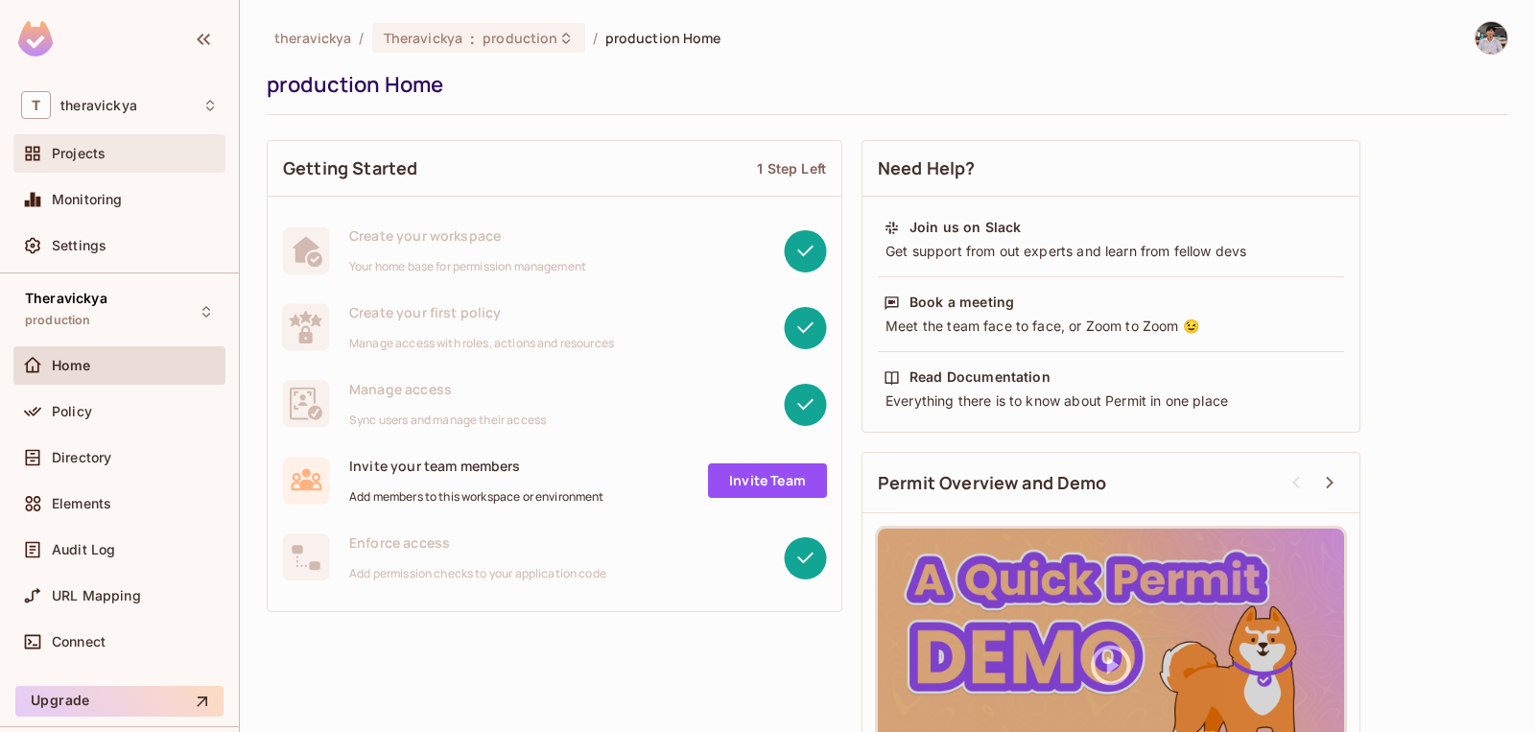
click at [147, 163] on div "Projects" at bounding box center [119, 153] width 197 height 23
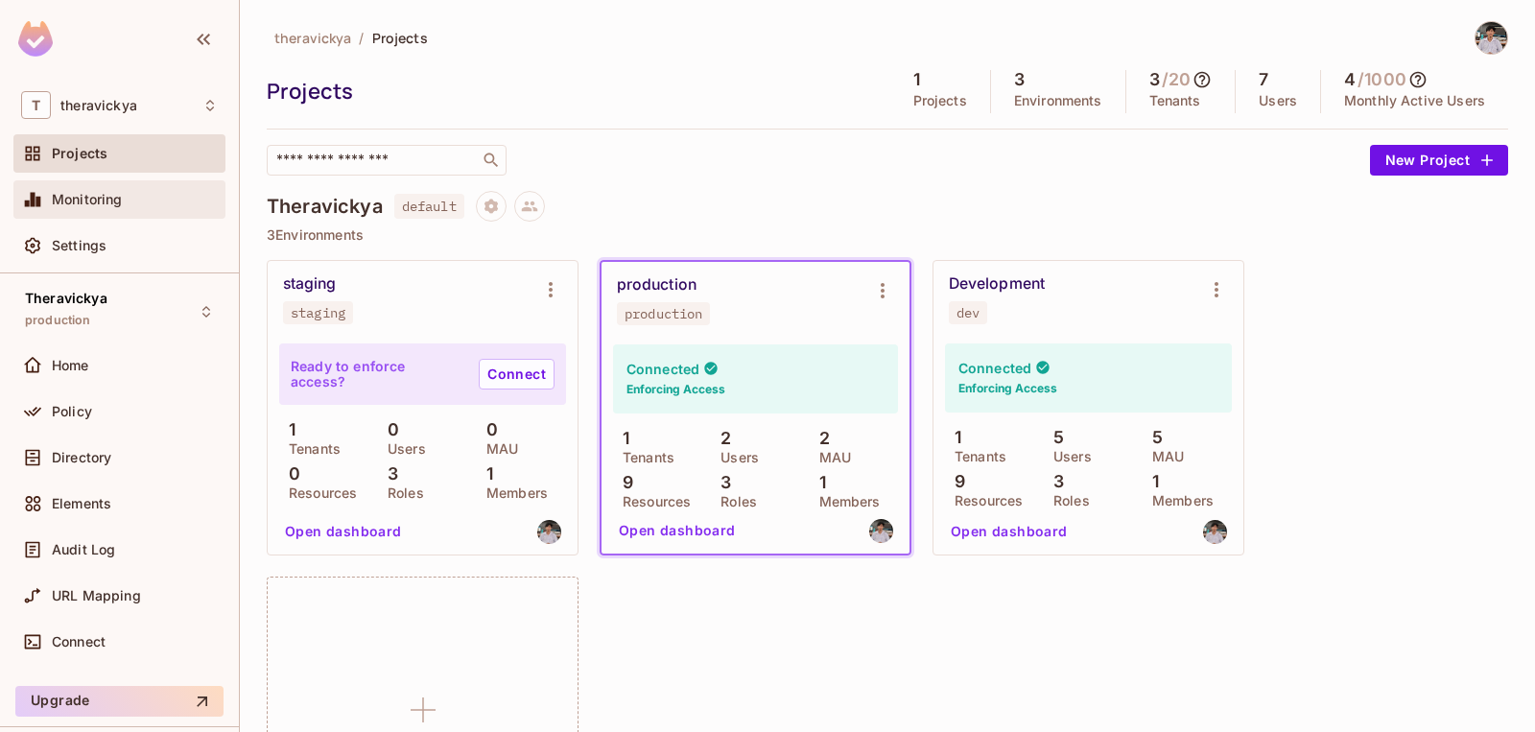
click at [121, 200] on span "Monitoring" at bounding box center [87, 199] width 71 height 15
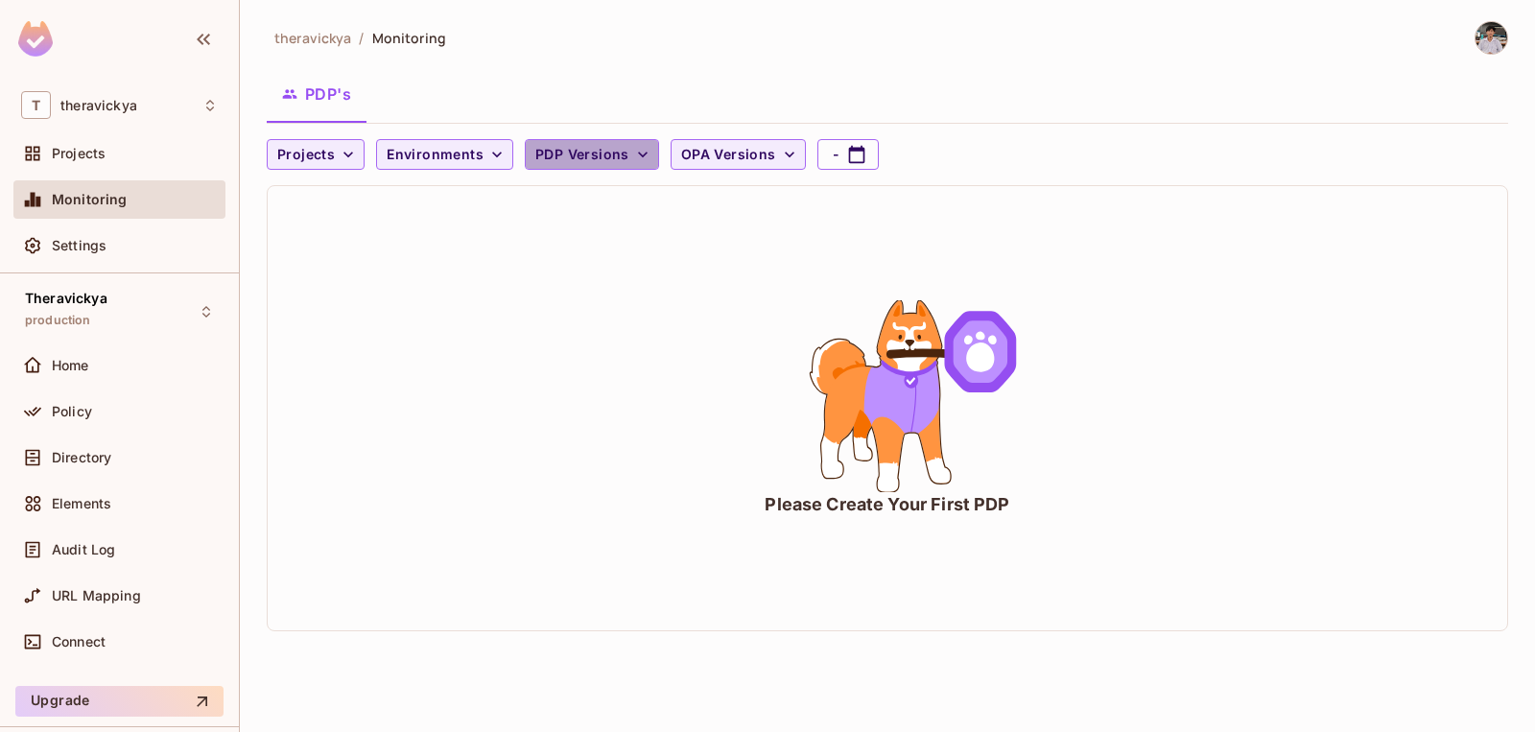
click at [639, 149] on icon "button" at bounding box center [642, 154] width 19 height 19
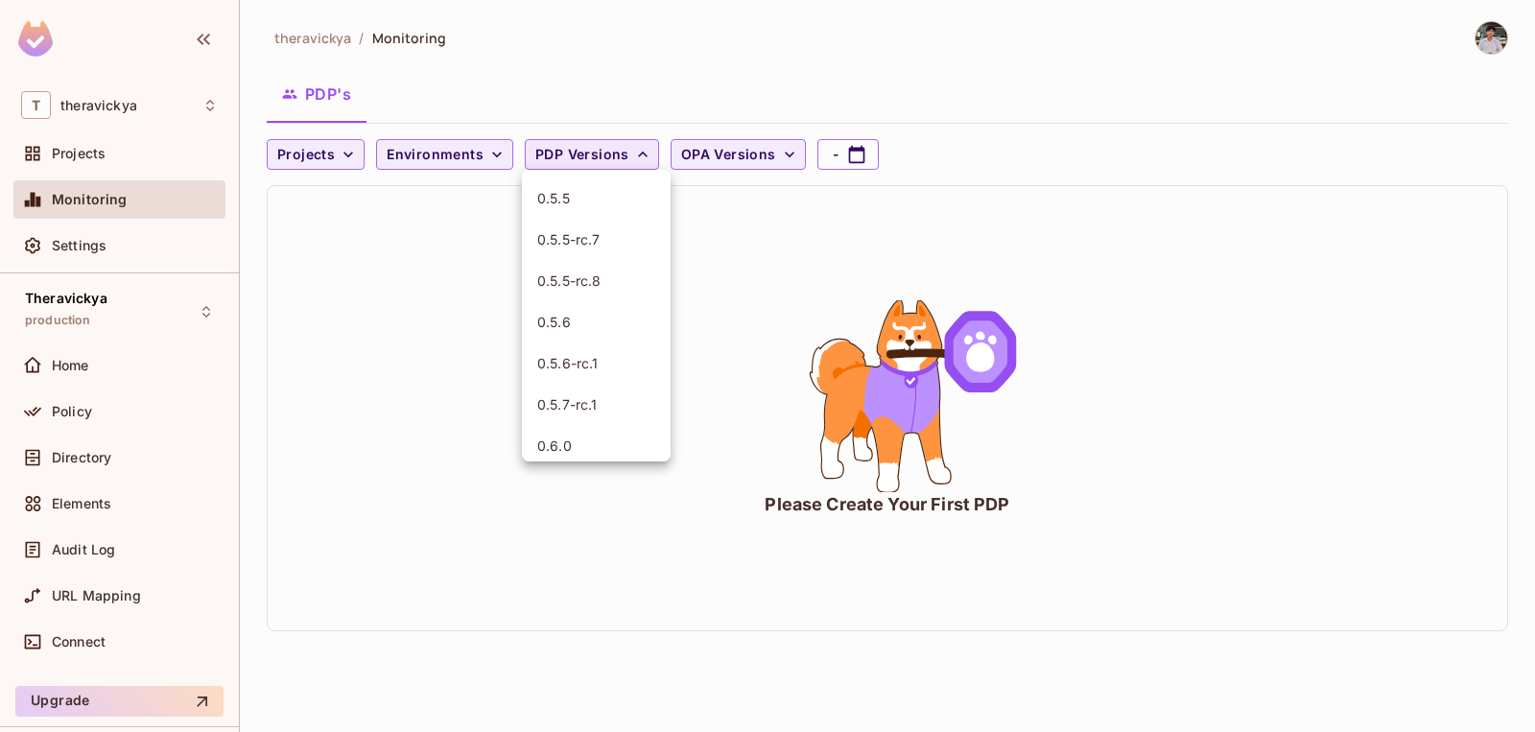
click at [632, 149] on div at bounding box center [767, 366] width 1535 height 732
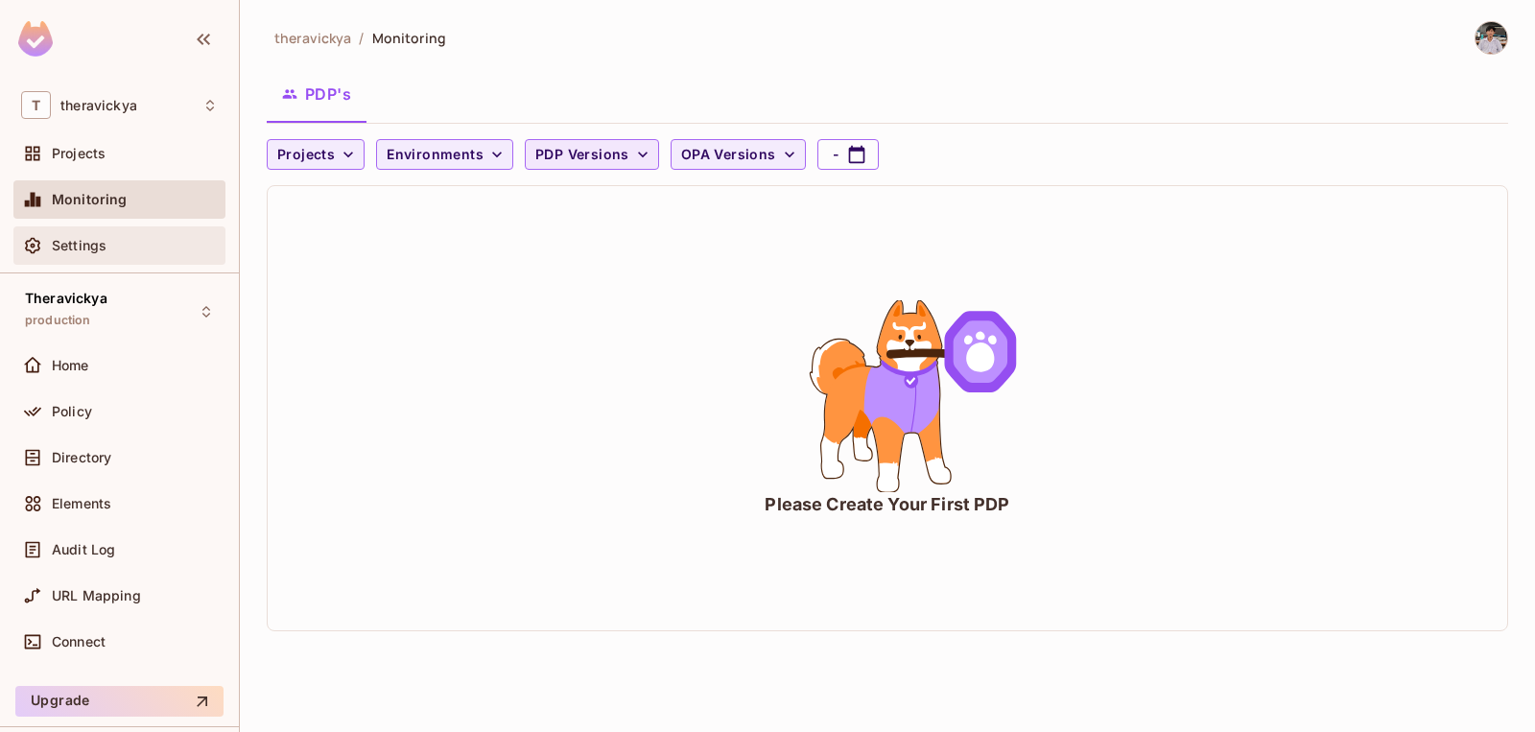
click at [95, 235] on div "Settings" at bounding box center [119, 245] width 197 height 23
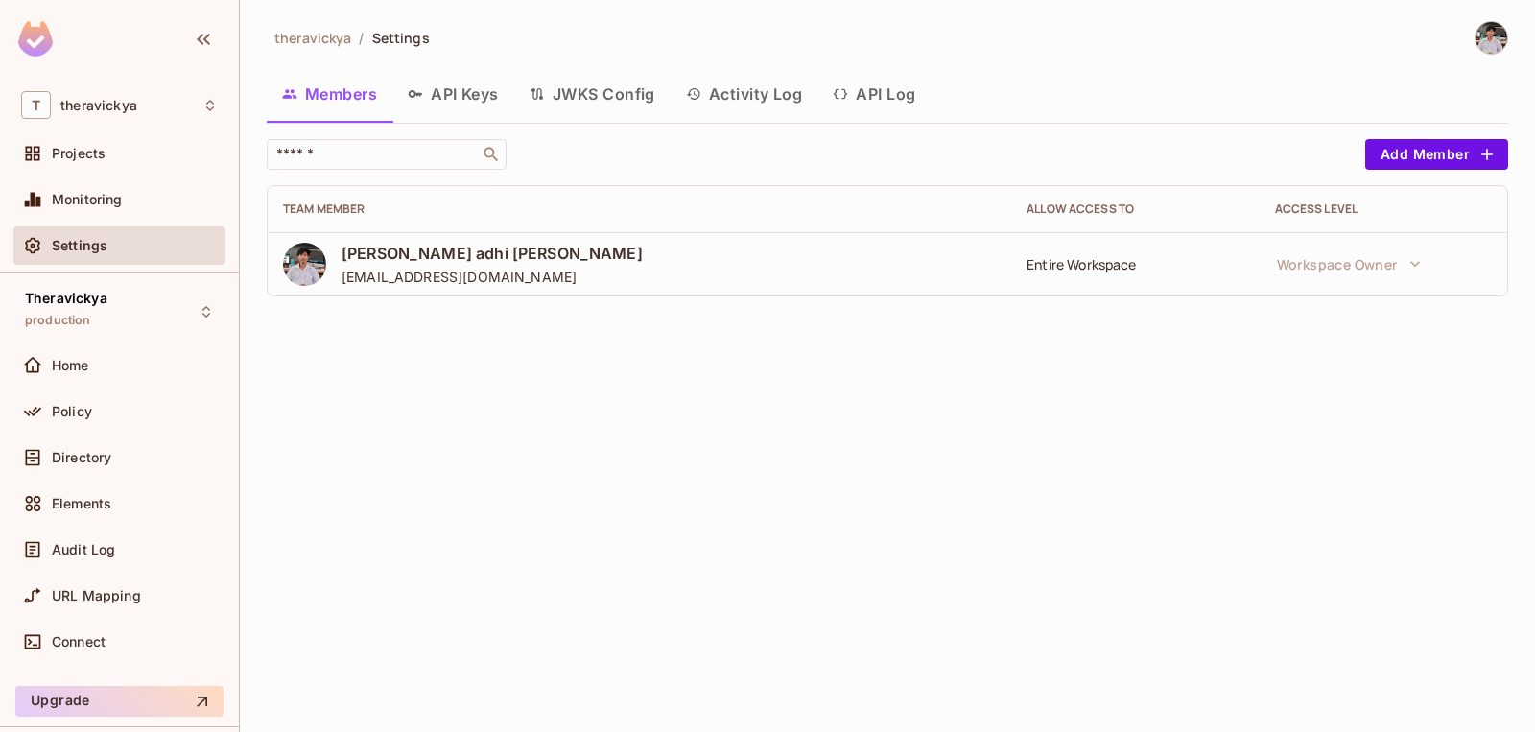
click at [479, 106] on button "API Keys" at bounding box center [453, 94] width 122 height 48
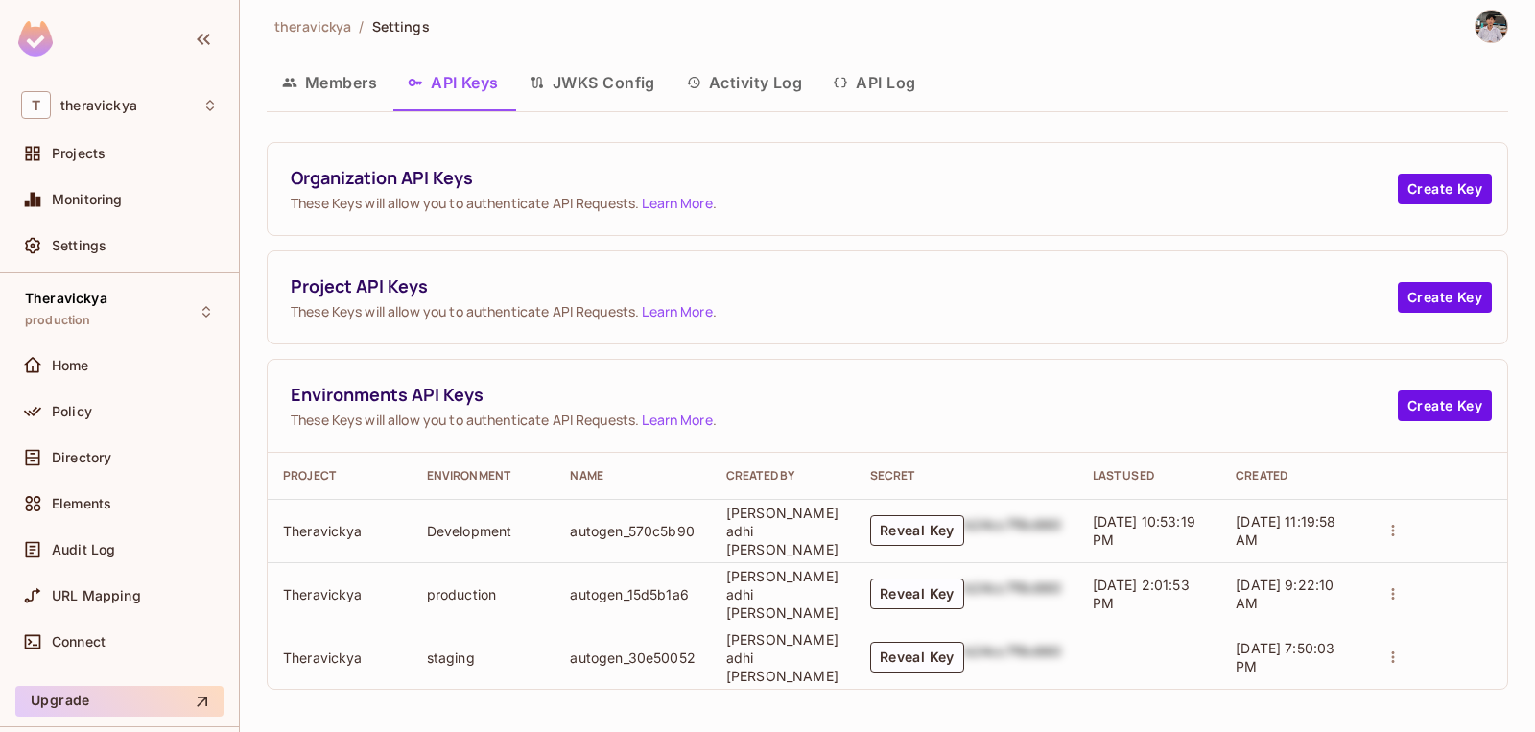
scroll to position [14, 0]
click at [628, 90] on button "JWKS Config" at bounding box center [592, 83] width 156 height 48
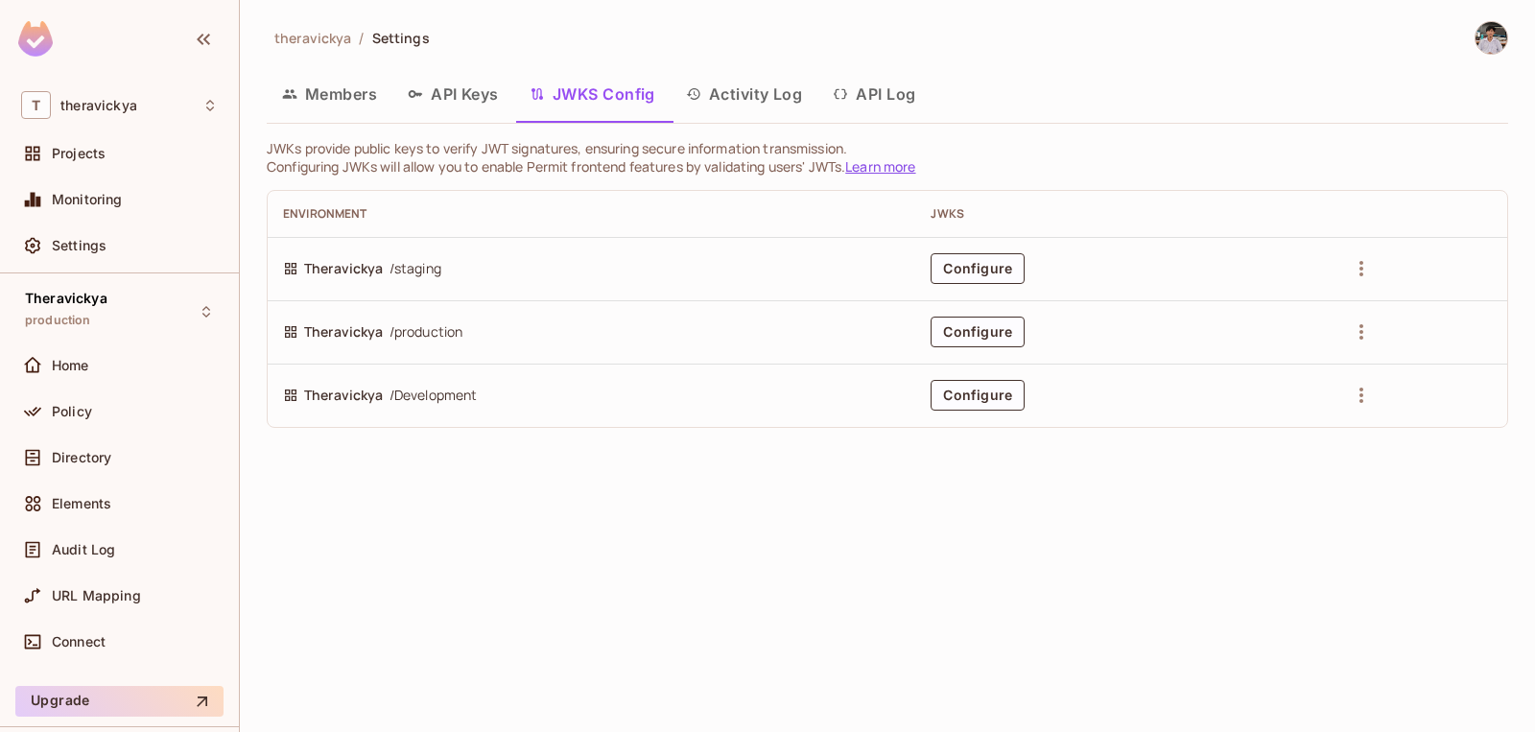
click at [466, 106] on button "API Keys" at bounding box center [453, 94] width 122 height 48
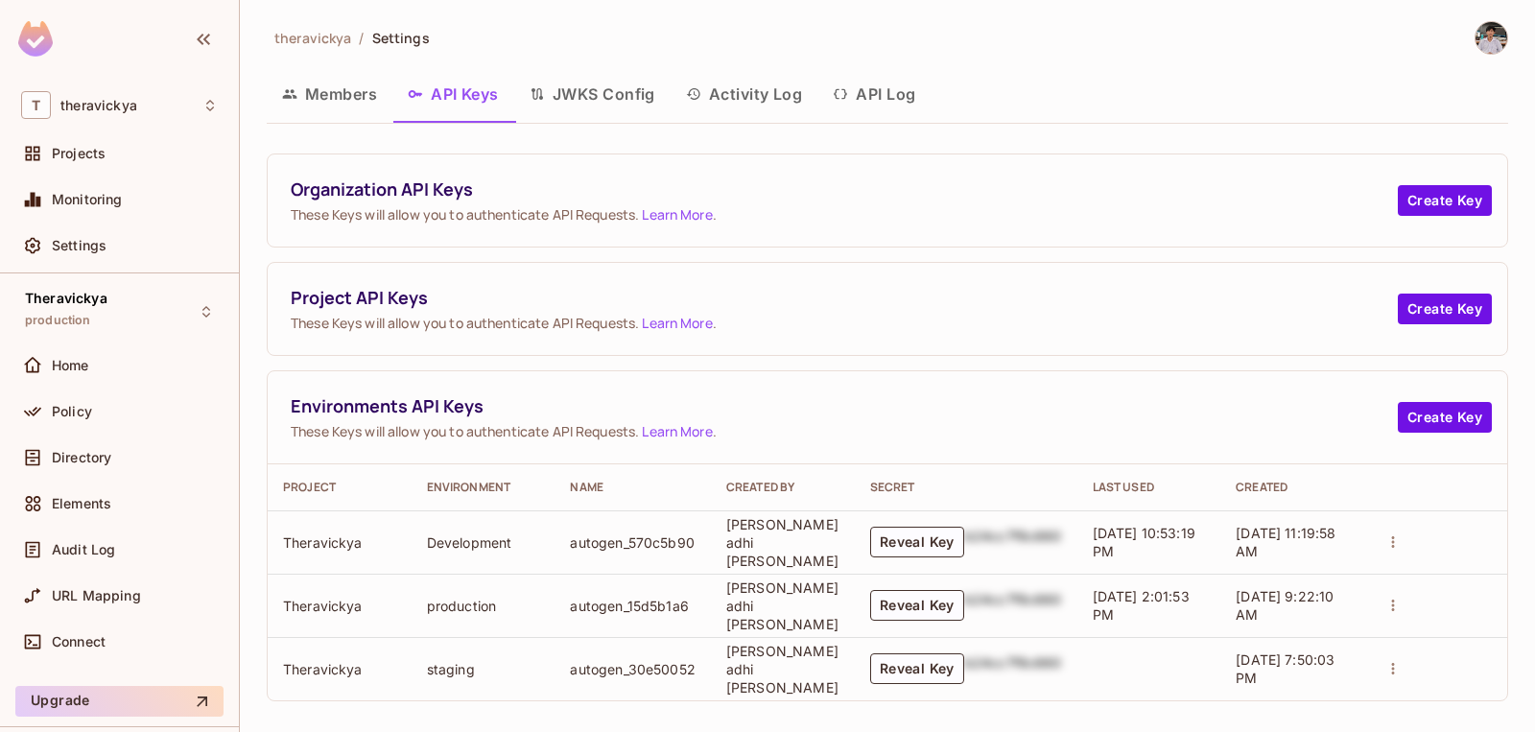
click at [605, 107] on button "JWKS Config" at bounding box center [592, 94] width 156 height 48
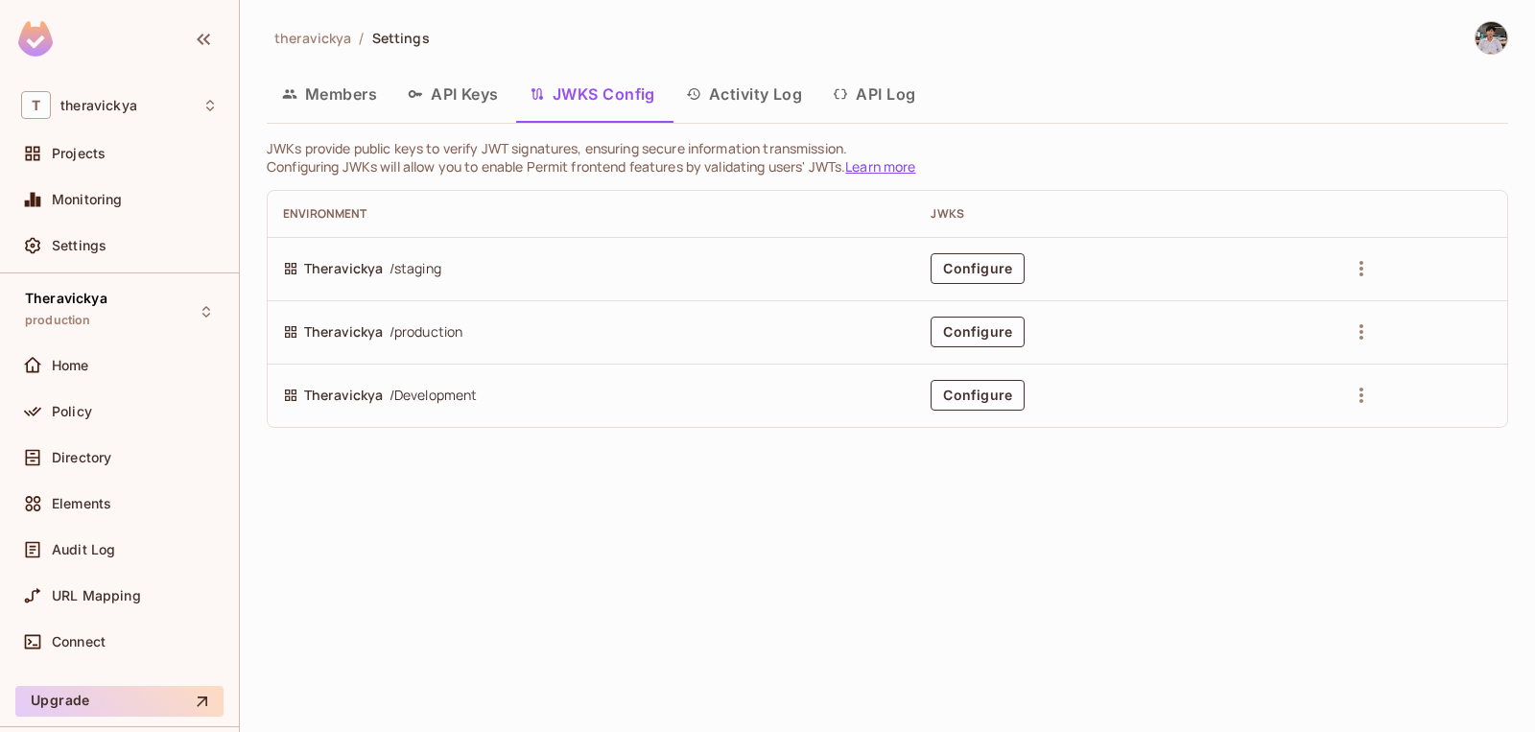
click at [763, 102] on button "Activity Log" at bounding box center [745, 94] width 148 height 48
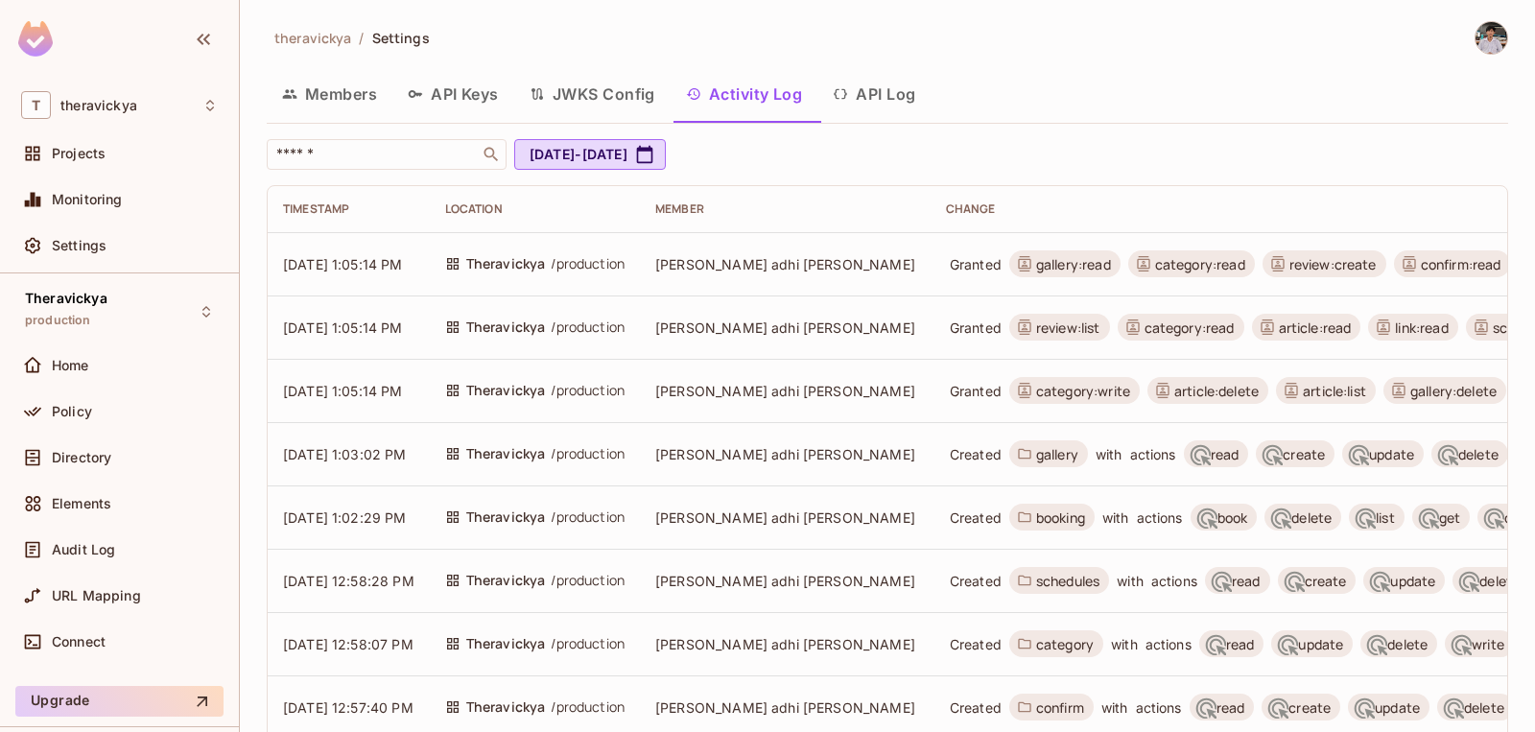
click at [868, 105] on button "API Log" at bounding box center [874, 94] width 113 height 48
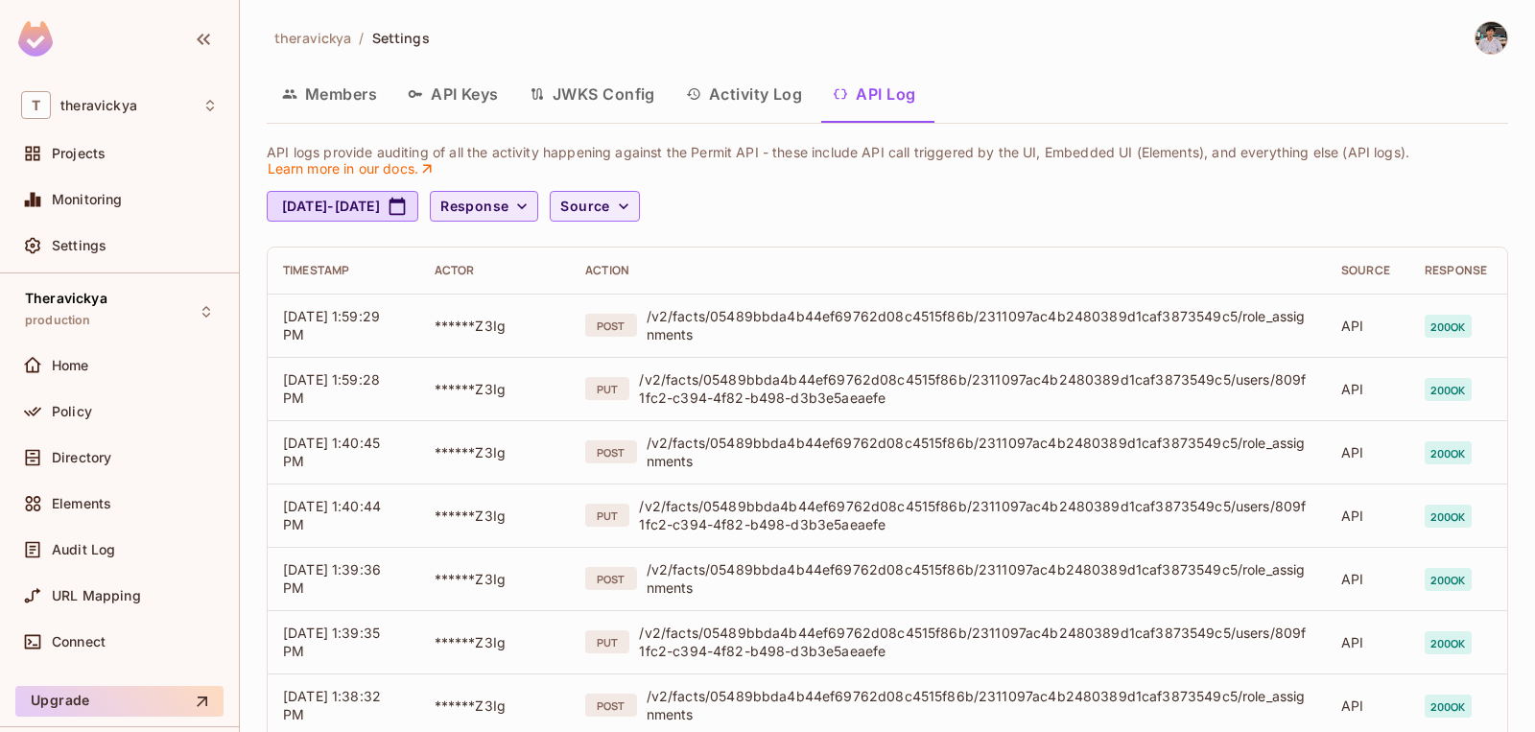
click at [532, 209] on icon "button" at bounding box center [521, 206] width 19 height 19
click at [1167, 120] on div at bounding box center [767, 366] width 1535 height 732
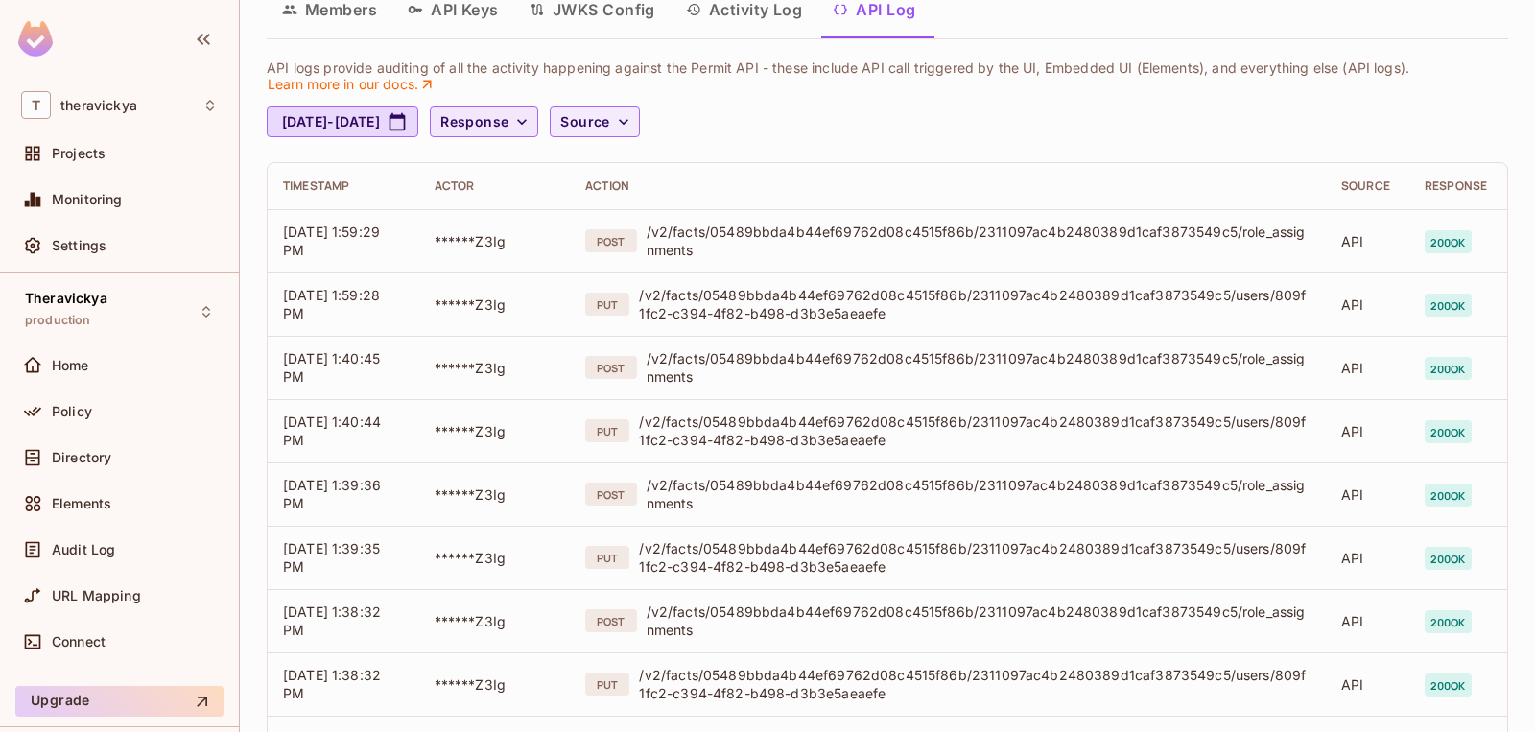
scroll to position [43, 0]
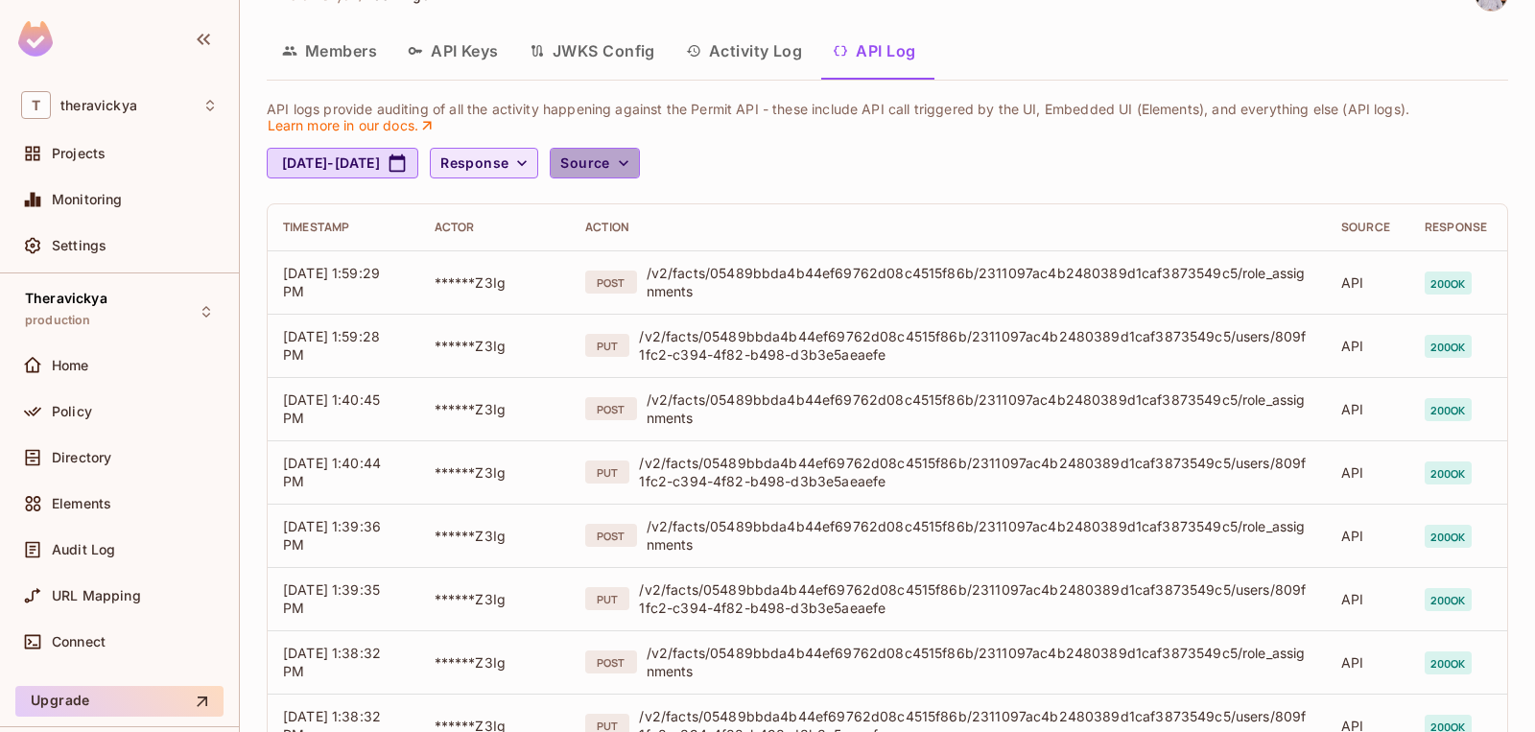
click at [639, 149] on button "Source" at bounding box center [594, 163] width 89 height 31
click at [584, 167] on div at bounding box center [767, 366] width 1535 height 732
click at [509, 167] on span "Response" at bounding box center [474, 164] width 68 height 24
click at [118, 564] on div at bounding box center [767, 366] width 1535 height 732
click at [119, 565] on body "T theravickya Projects Monitoring Settings Theravickya production Home Policy D…" at bounding box center [767, 366] width 1535 height 732
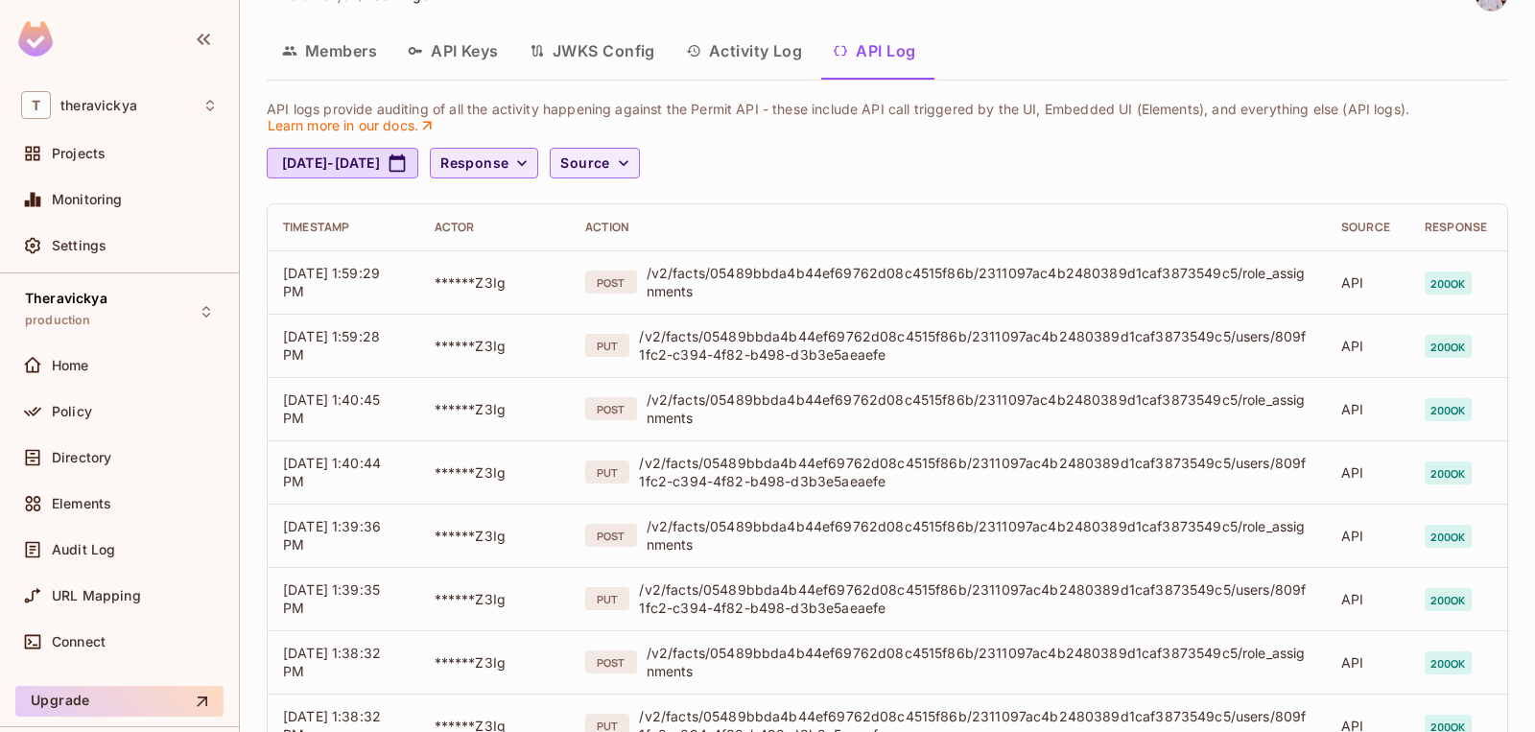
click at [119, 565] on div "Audit Log" at bounding box center [119, 550] width 212 height 38
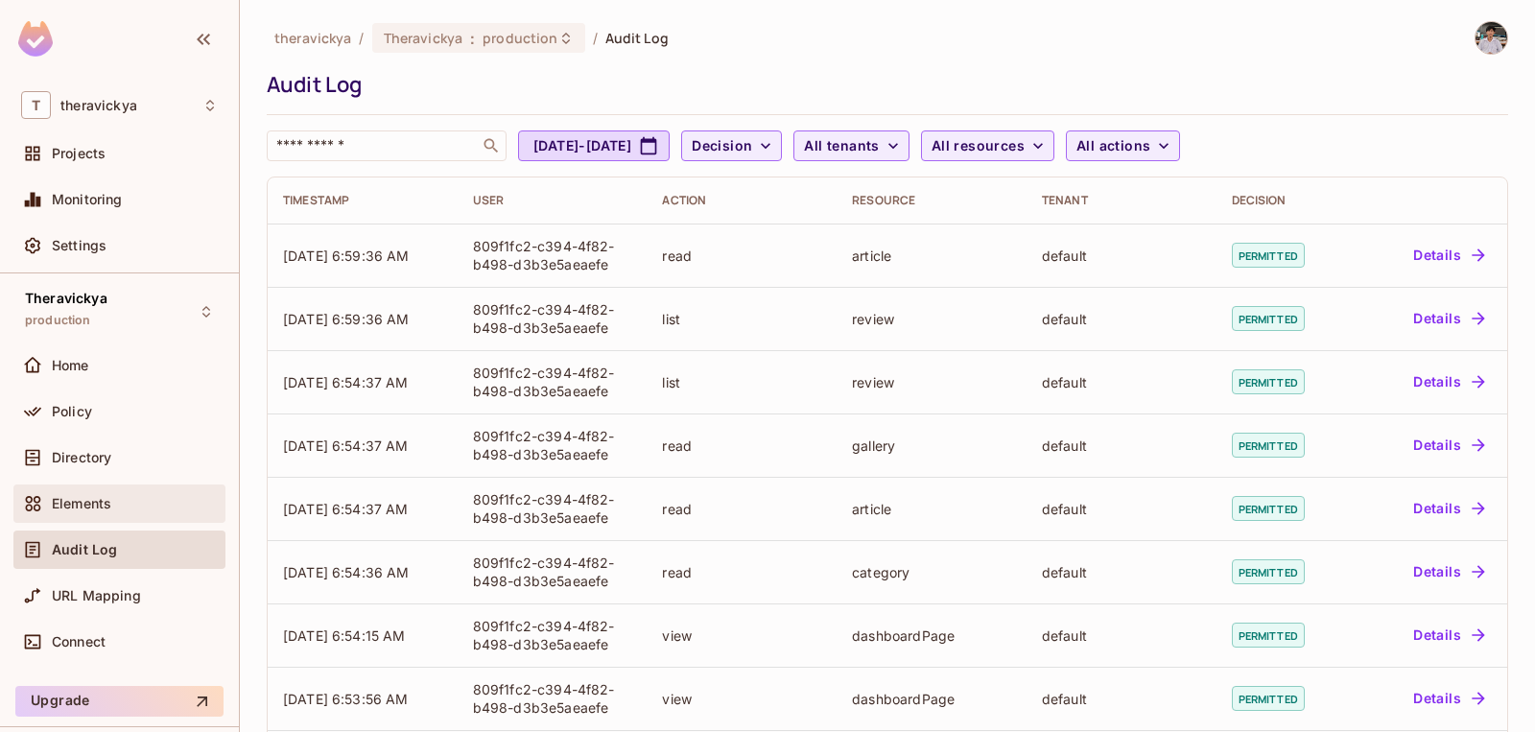
click at [174, 488] on div "Elements" at bounding box center [119, 504] width 212 height 38
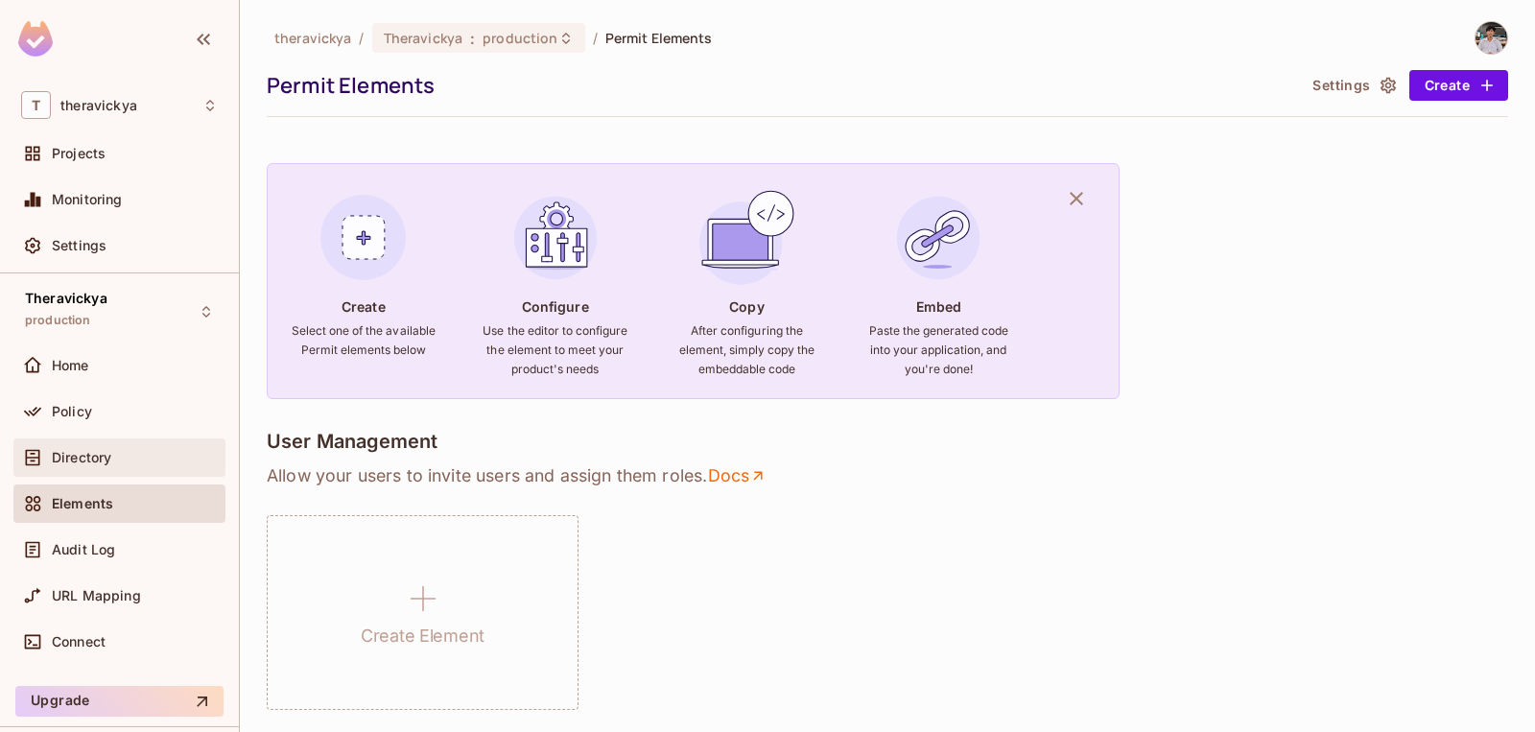
click at [164, 463] on div "Directory" at bounding box center [135, 457] width 166 height 15
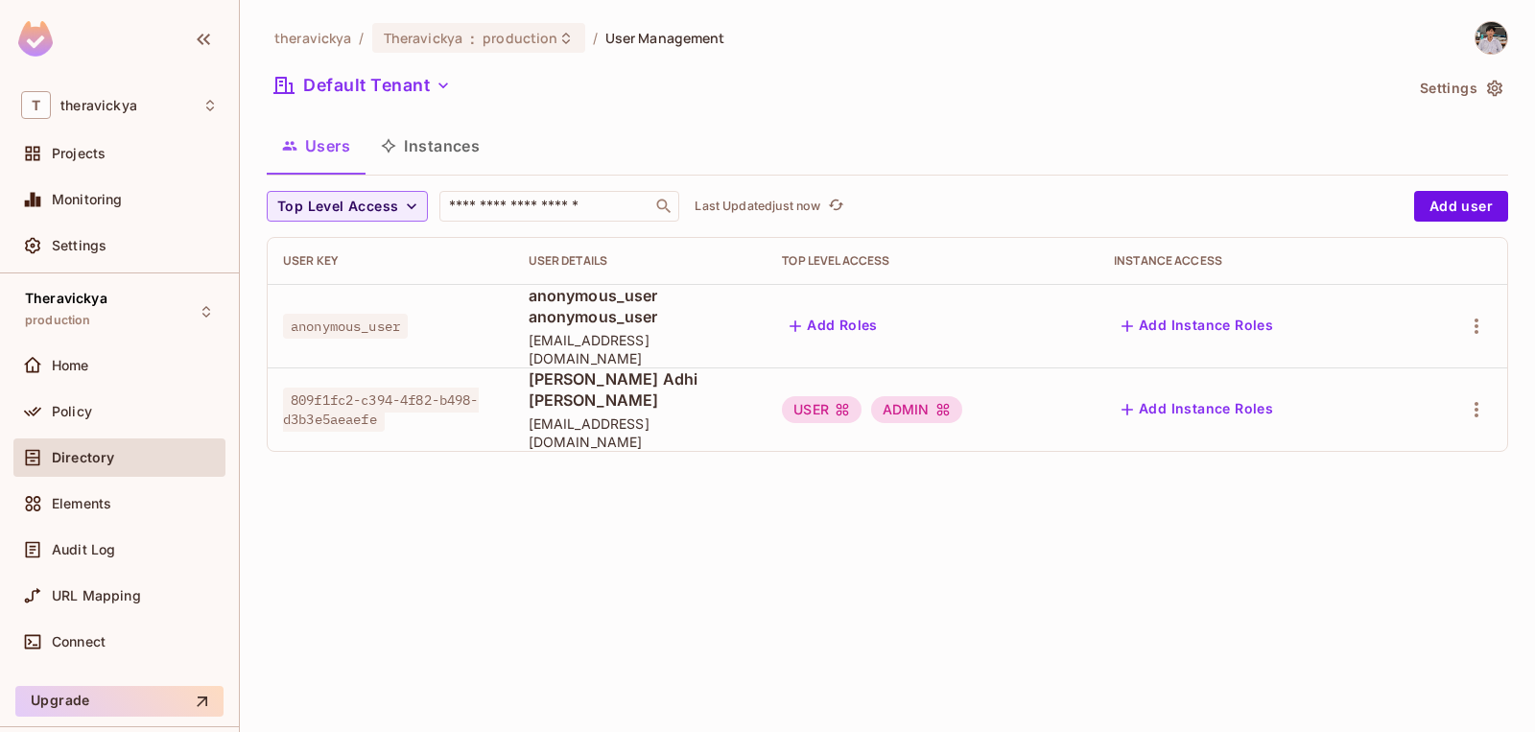
click at [842, 396] on div "USER" at bounding box center [822, 409] width 80 height 27
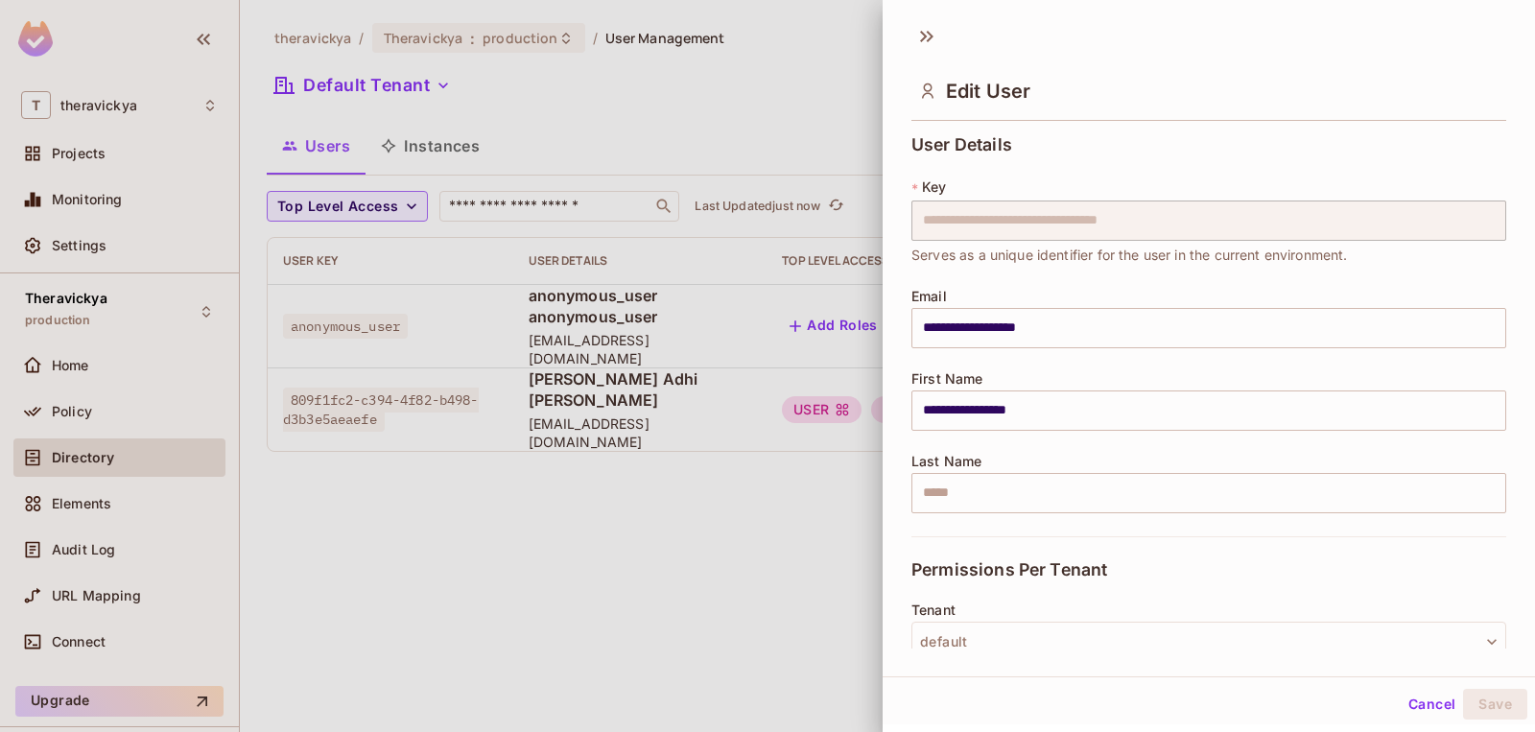
click at [1474, 375] on div "**********" at bounding box center [1209, 400] width 595 height 59
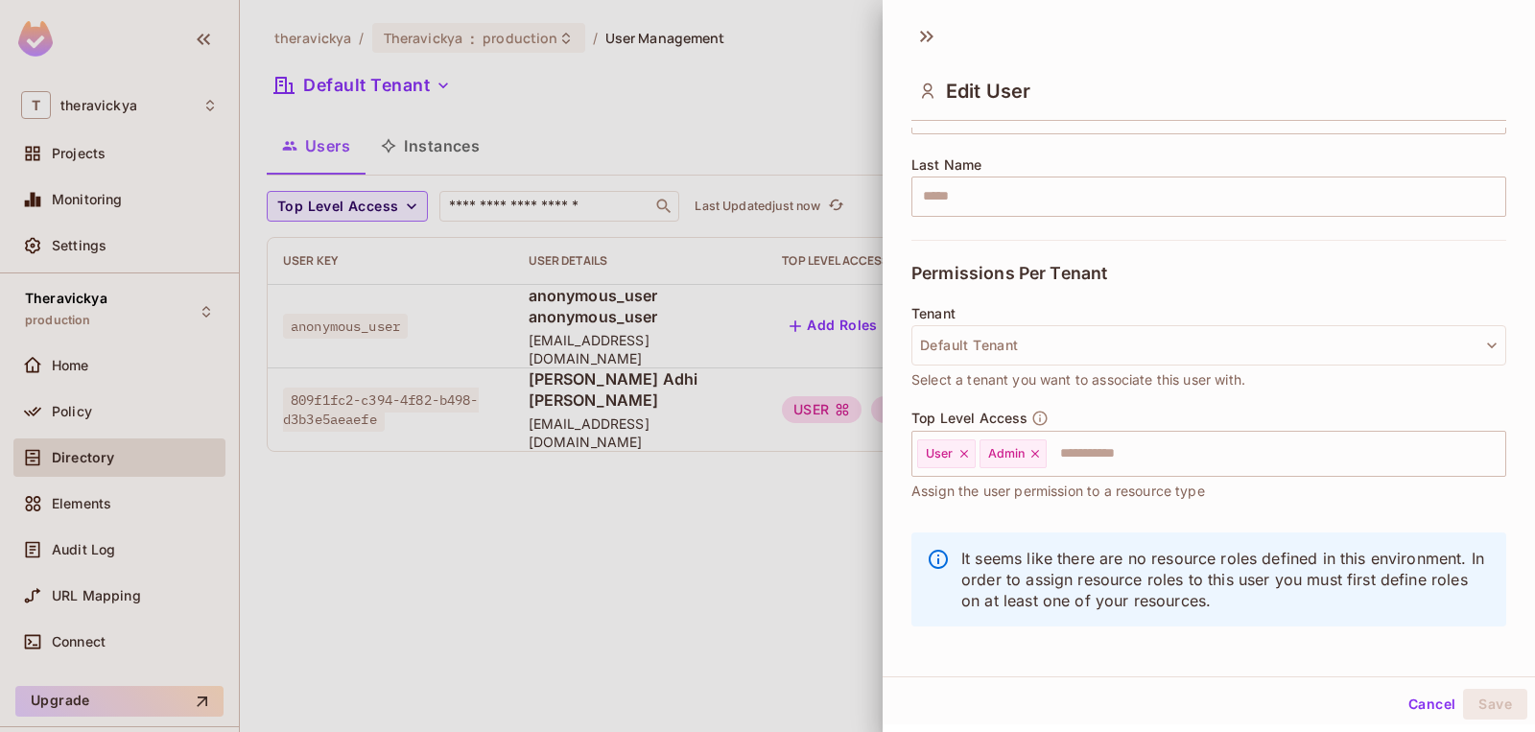
scroll to position [306, 0]
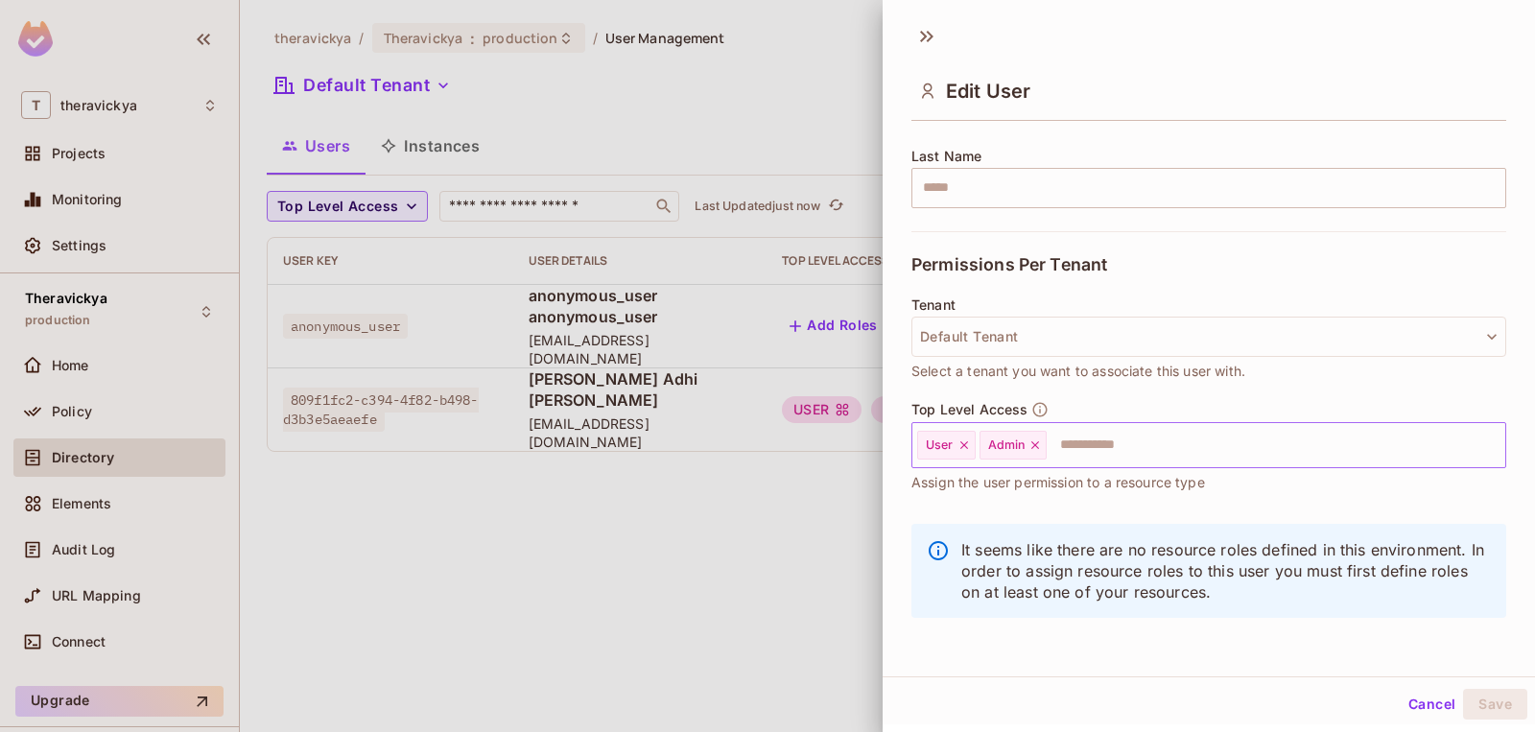
click at [967, 441] on icon at bounding box center [964, 444] width 13 height 13
click at [1496, 696] on button "Save" at bounding box center [1495, 704] width 64 height 31
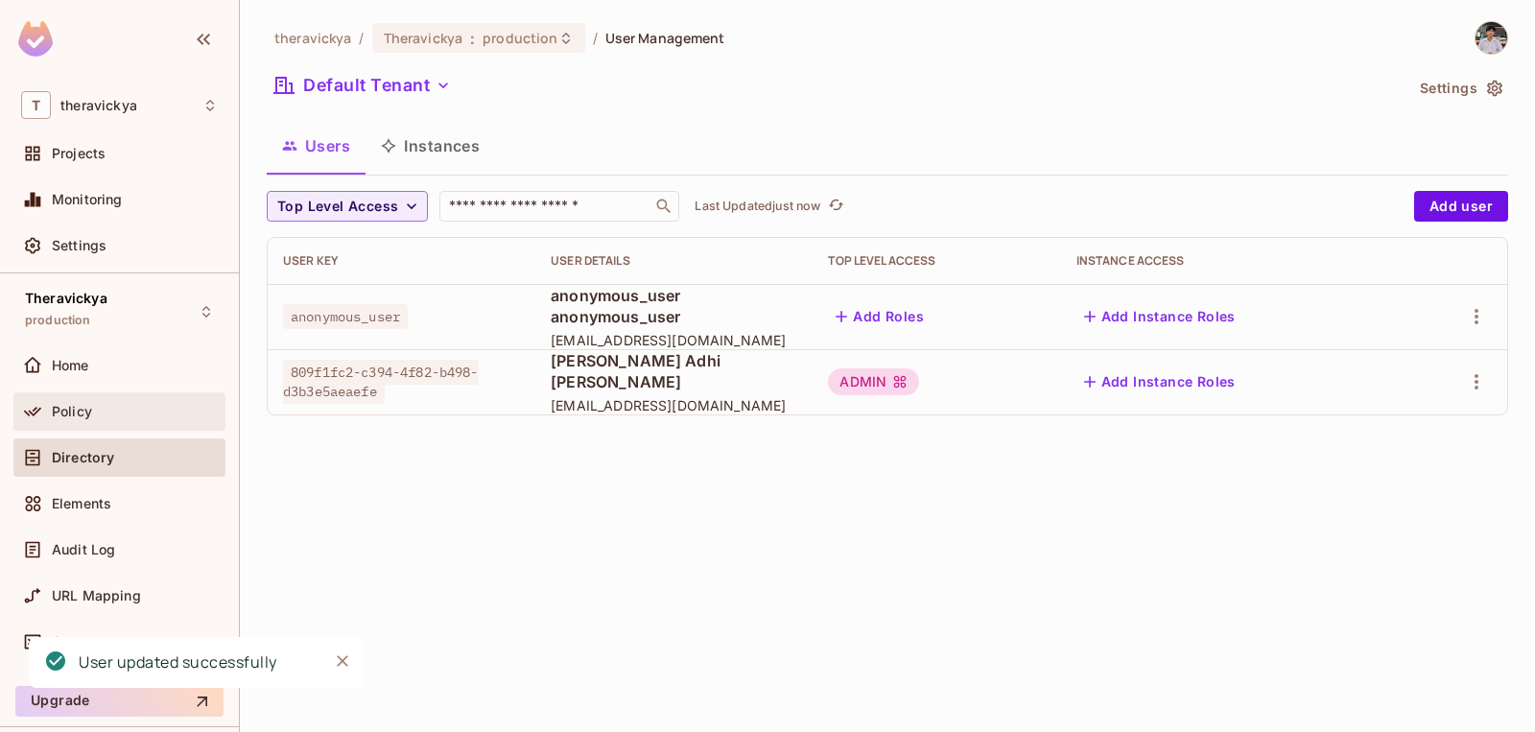
click at [126, 422] on div "Policy" at bounding box center [119, 411] width 197 height 23
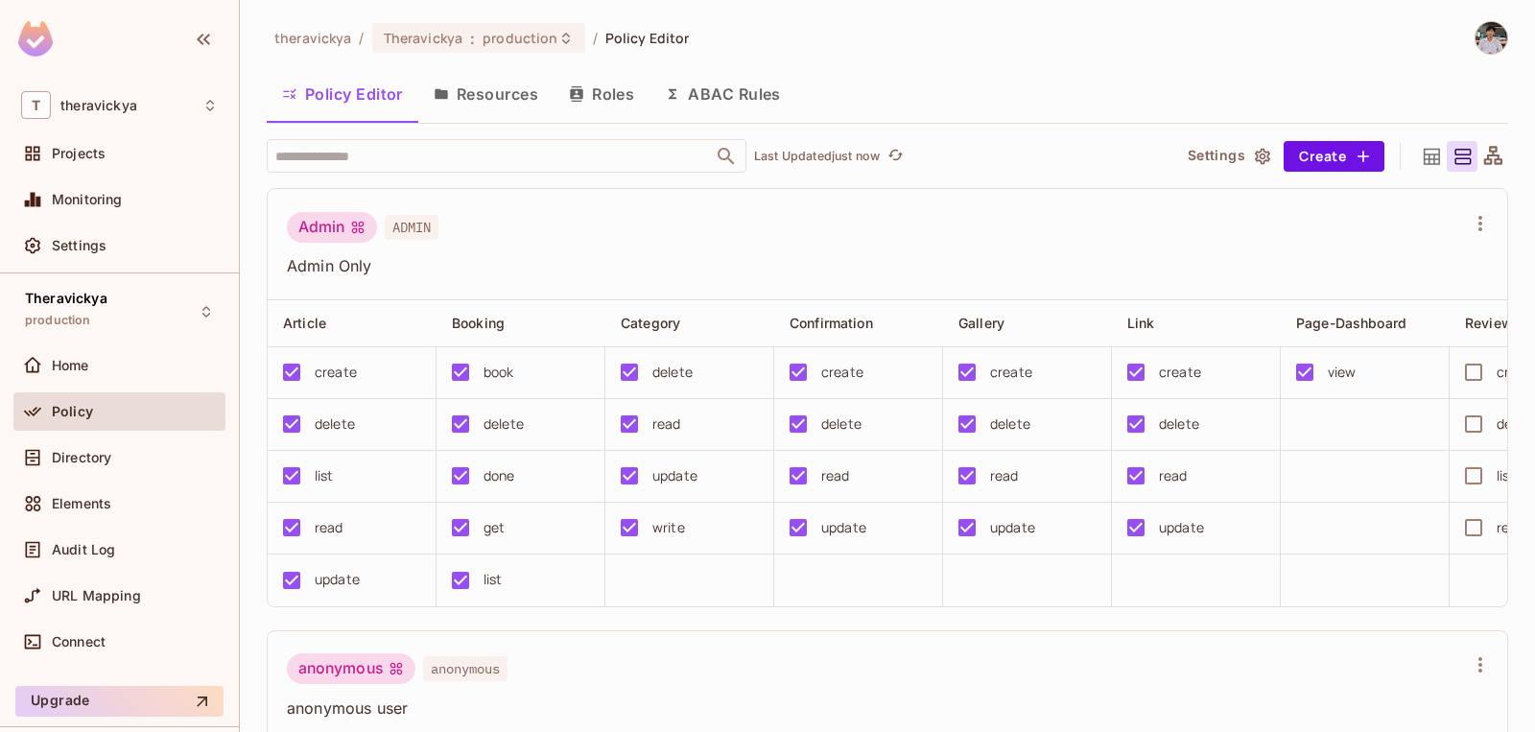
click at [964, 595] on td at bounding box center [1027, 581] width 169 height 52
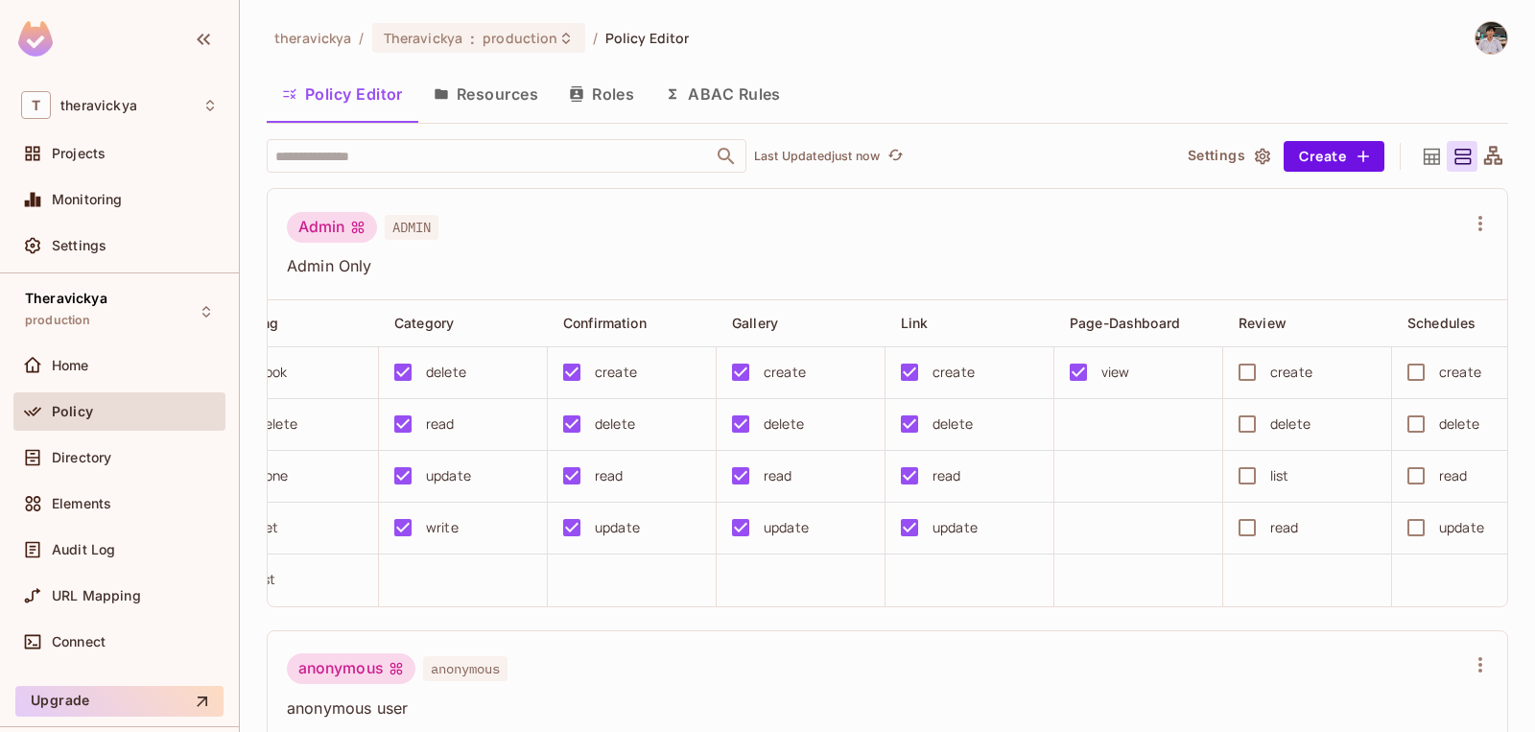
scroll to position [0, 449]
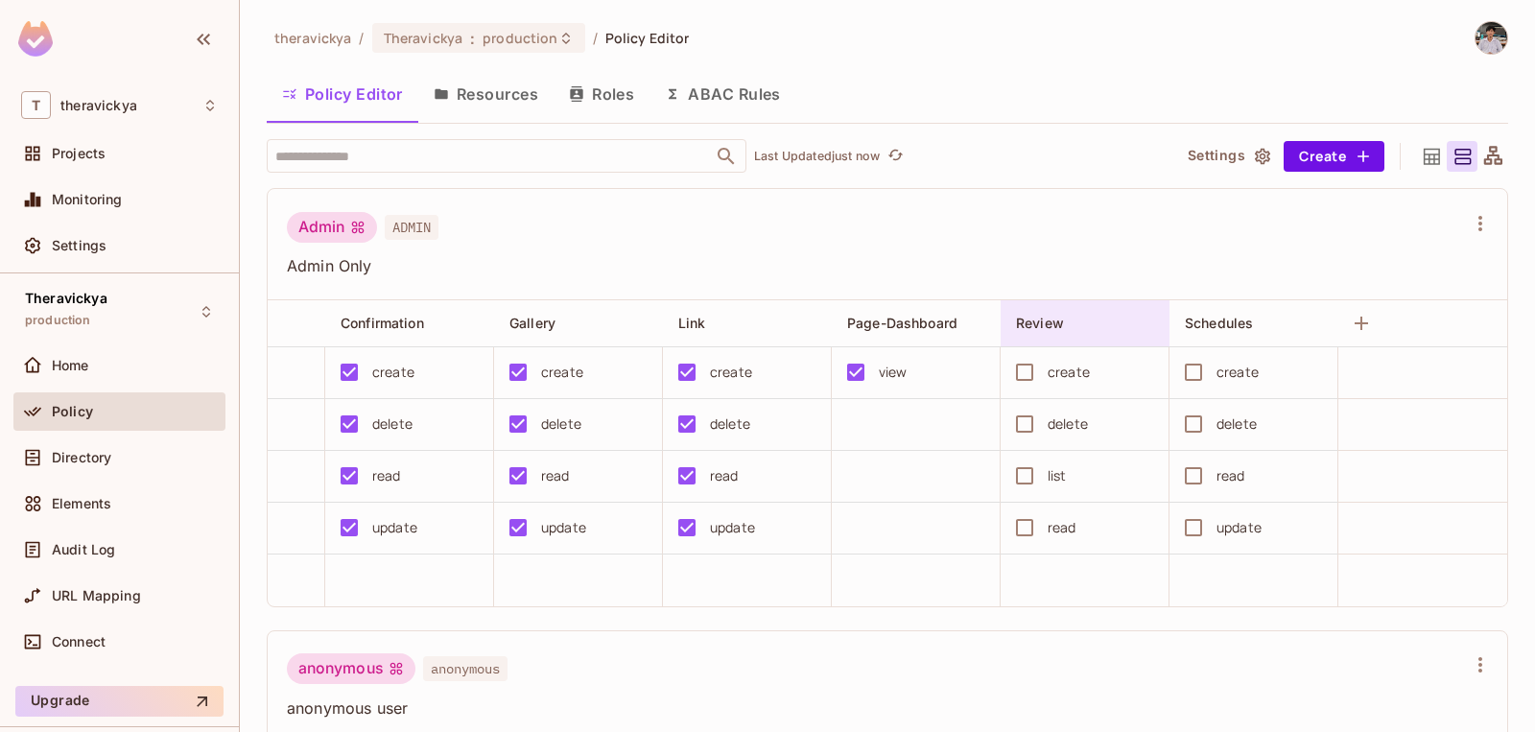
click at [1046, 320] on span "Review" at bounding box center [1040, 323] width 48 height 16
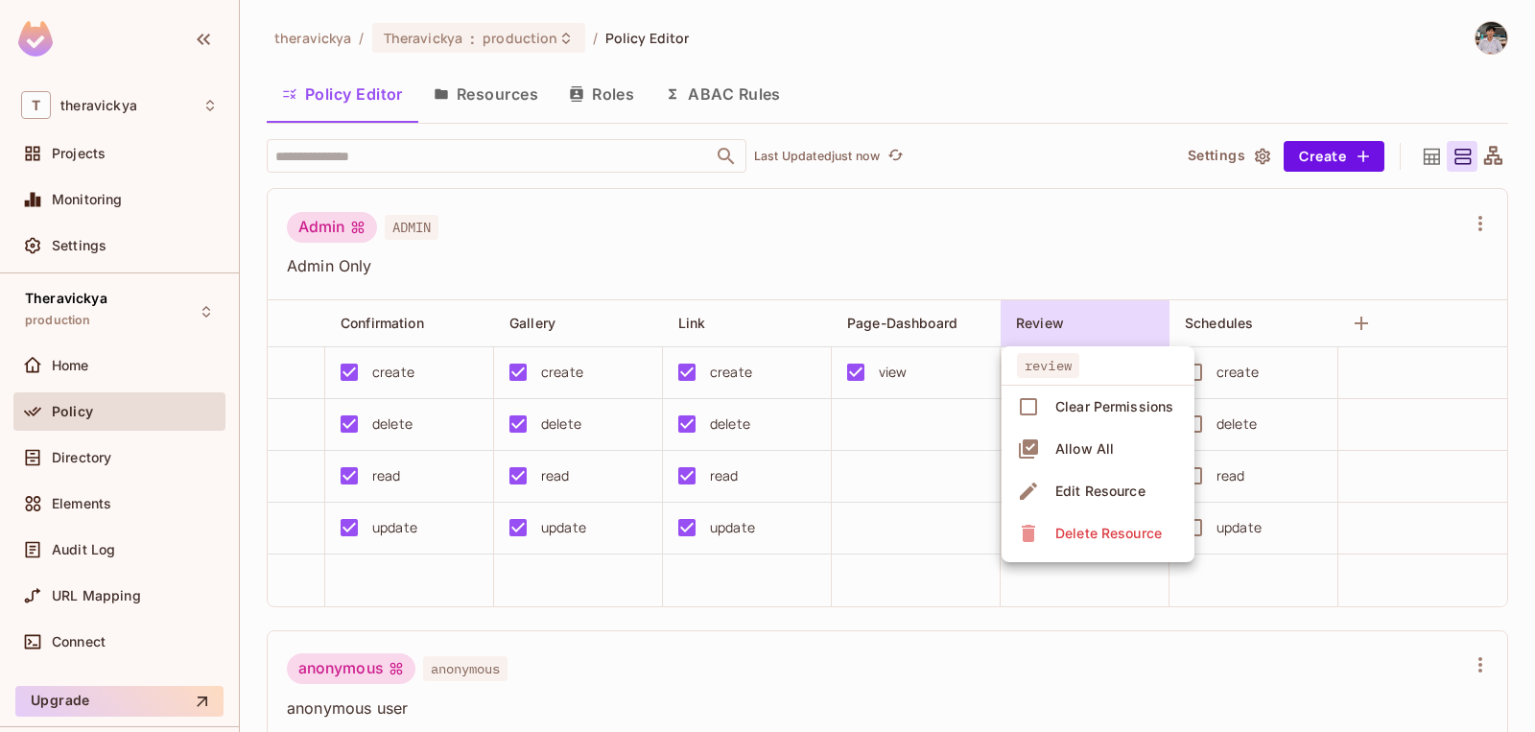
click at [1064, 445] on div "Allow All" at bounding box center [1084, 448] width 59 height 19
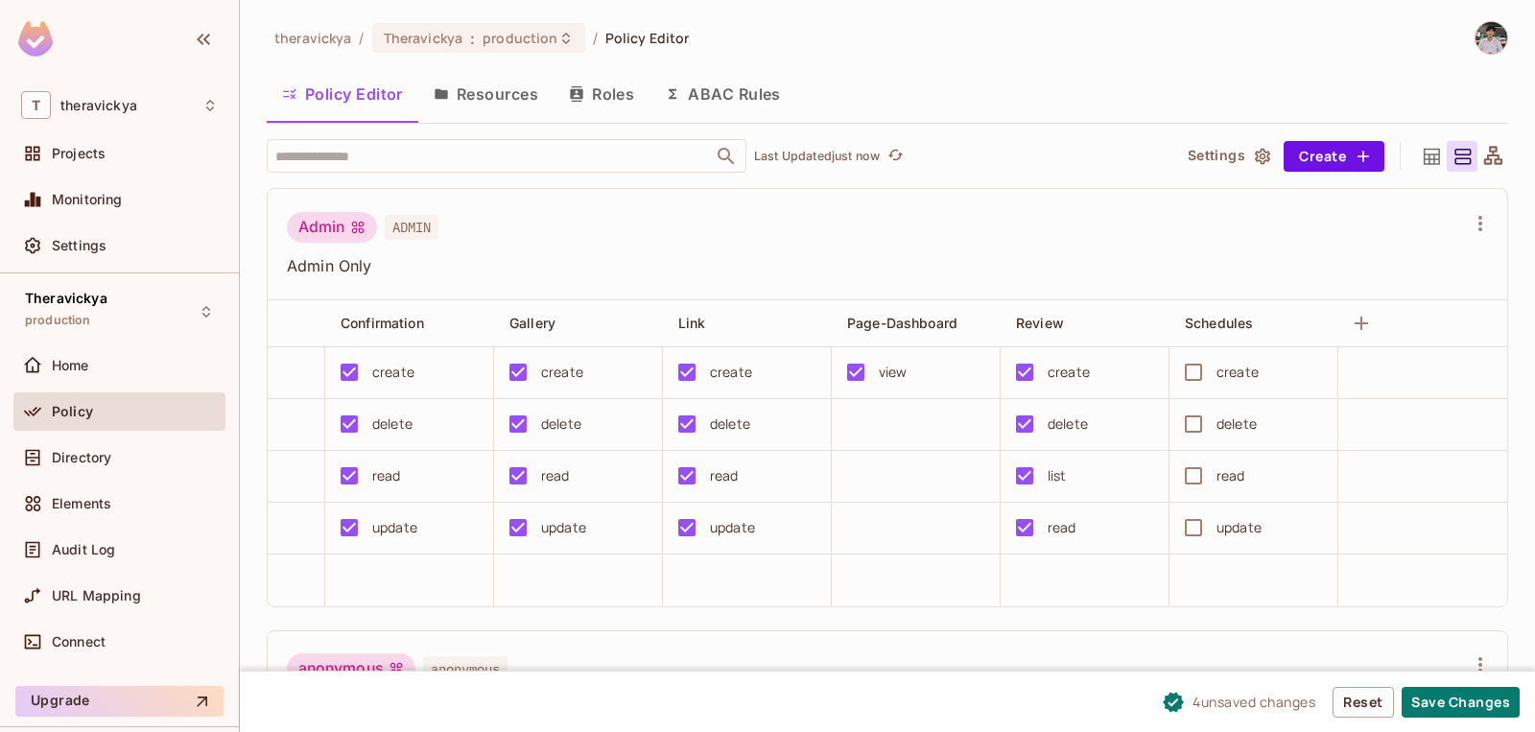
click at [1258, 325] on div "Schedules" at bounding box center [1248, 323] width 127 height 19
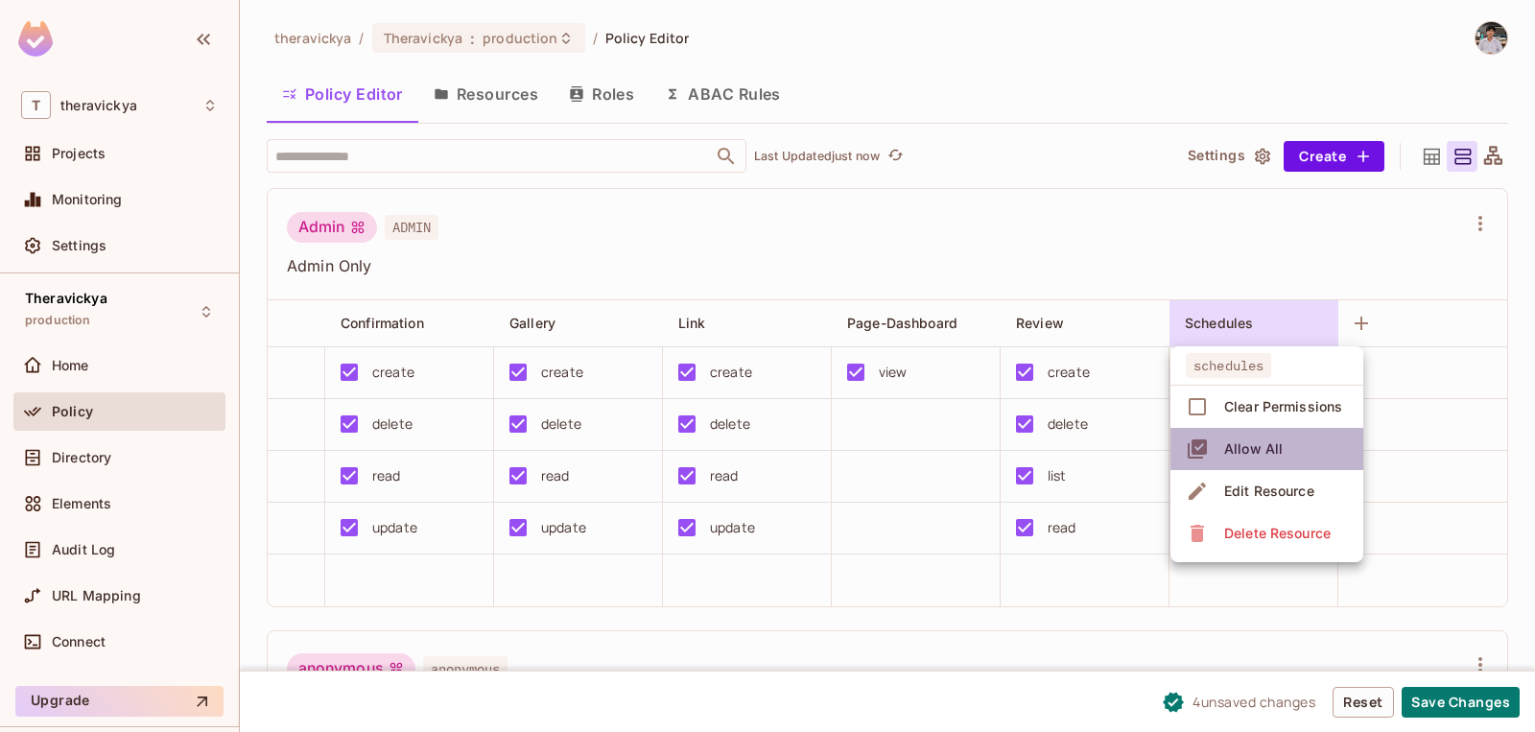
click at [1220, 452] on span "Allow All" at bounding box center [1254, 449] width 70 height 31
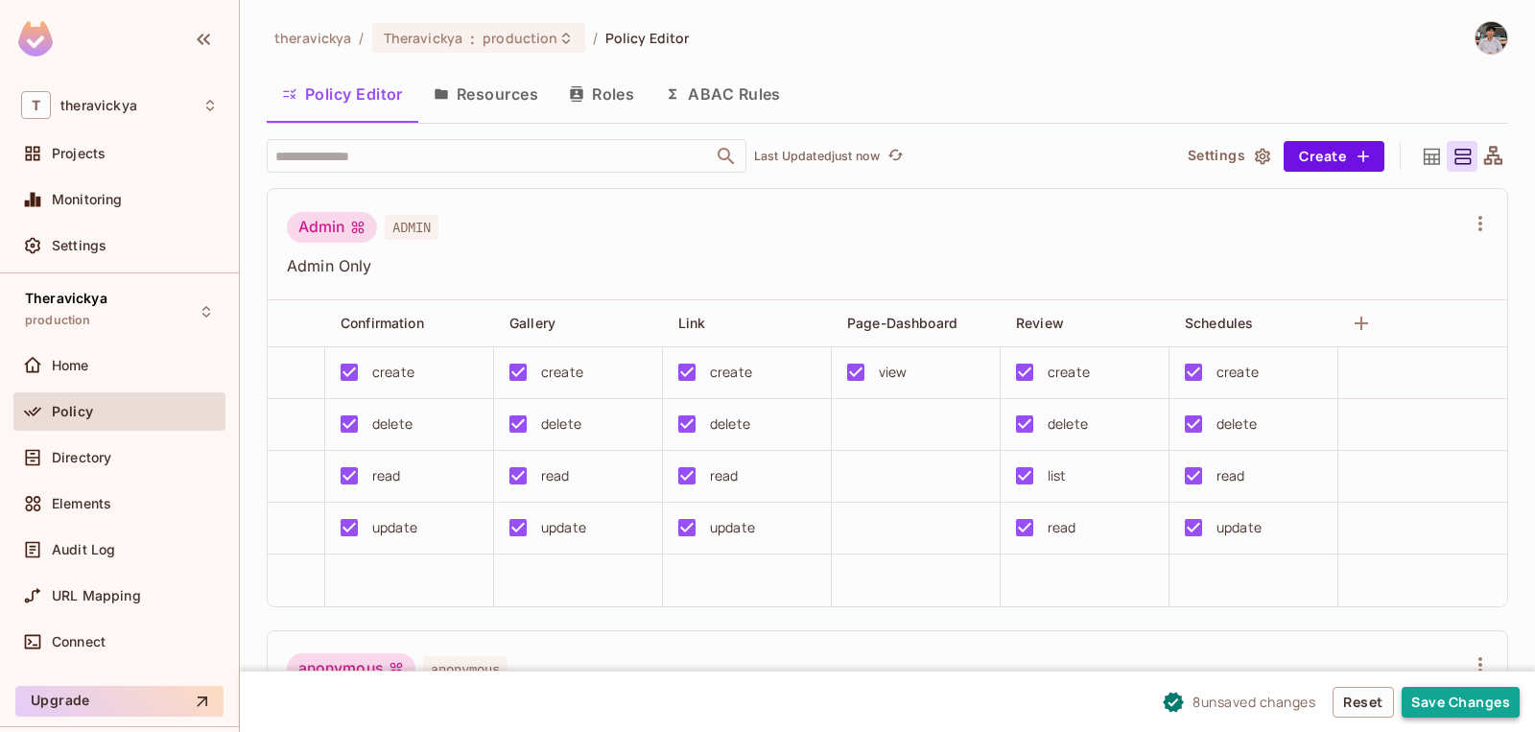
click at [1434, 699] on button "Save Changes" at bounding box center [1461, 702] width 118 height 31
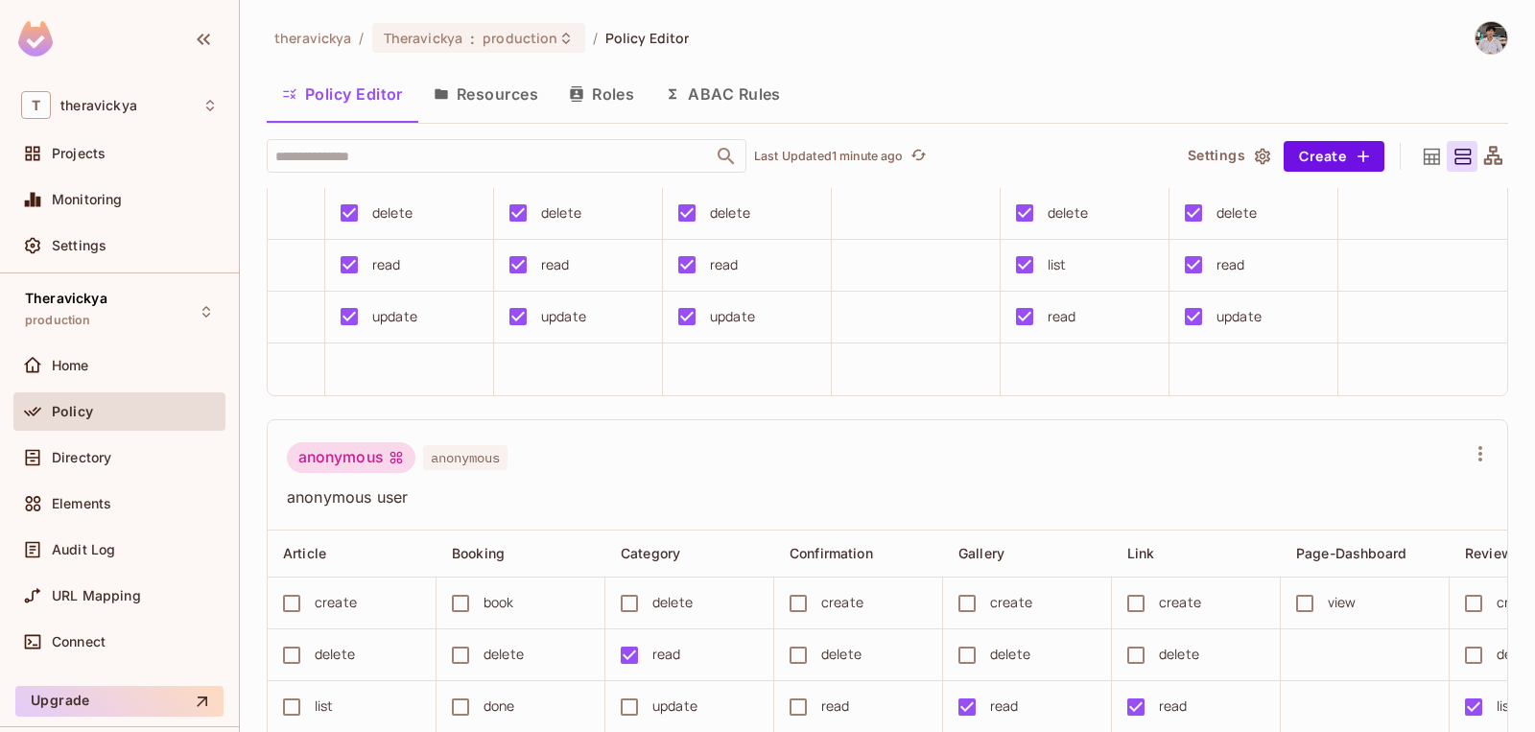
scroll to position [0, 0]
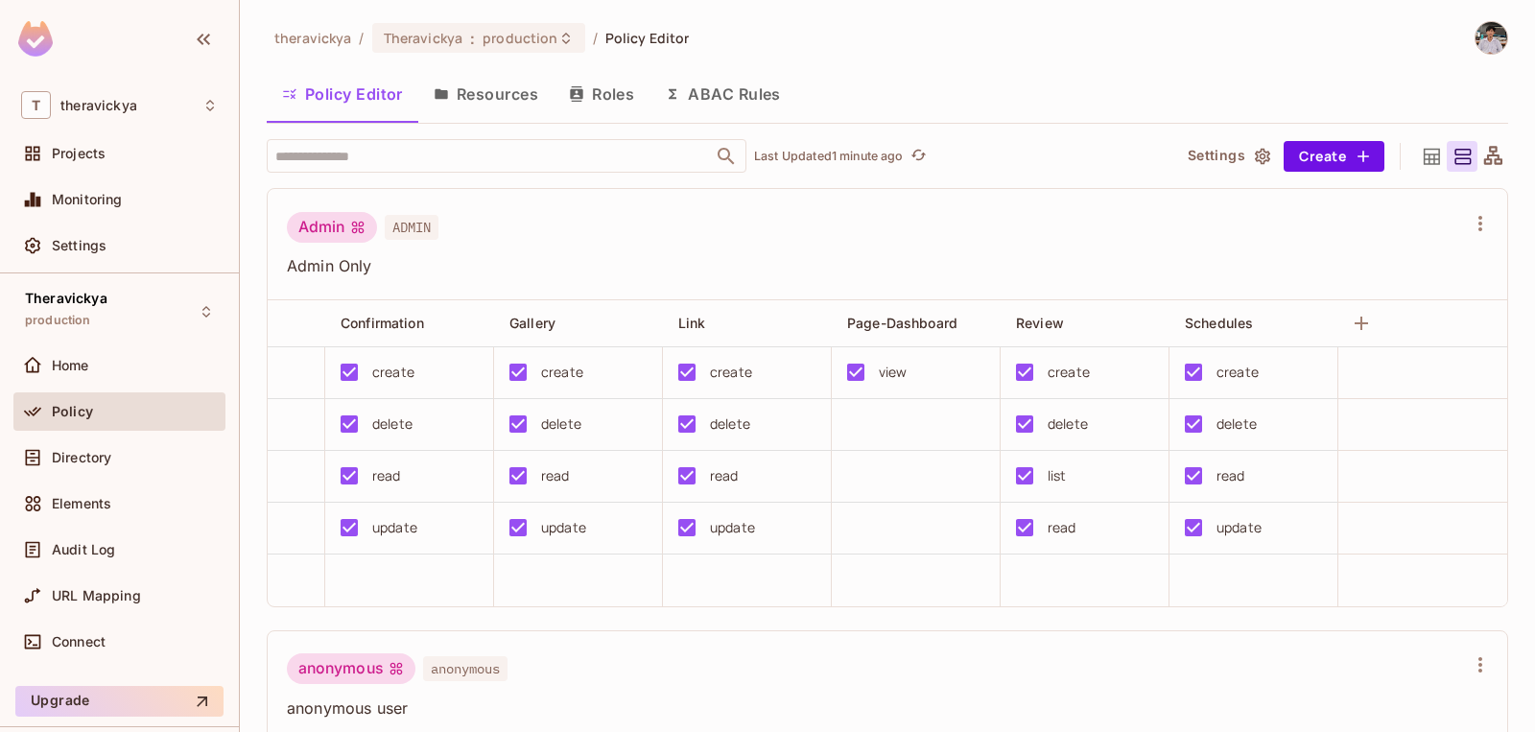
click at [968, 594] on td at bounding box center [916, 581] width 169 height 52
